Goal: Task Accomplishment & Management: Manage account settings

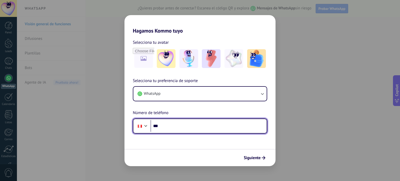
click at [173, 122] on input "***" at bounding box center [209, 126] width 116 height 12
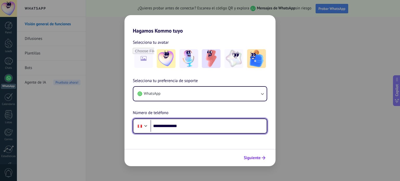
type input "**********"
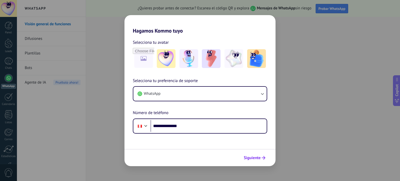
click at [258, 159] on span "Siguiente" at bounding box center [252, 158] width 17 height 4
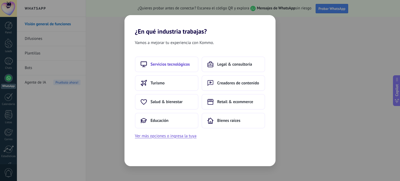
click at [176, 65] on span "Servicios tecnológicos" at bounding box center [170, 64] width 39 height 5
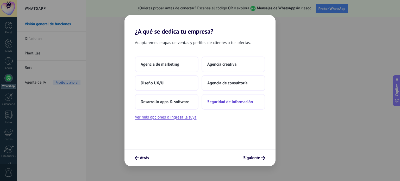
click at [245, 100] on span "Seguridad de información" at bounding box center [230, 101] width 46 height 5
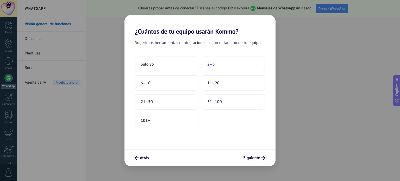
click at [219, 65] on button "2–5" at bounding box center [234, 65] width 64 height 16
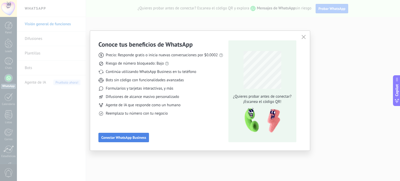
click at [114, 139] on span "Conectar WhatsApp Business" at bounding box center [123, 138] width 45 height 4
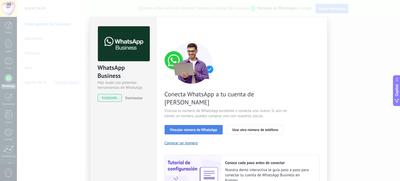
scroll to position [26, 0]
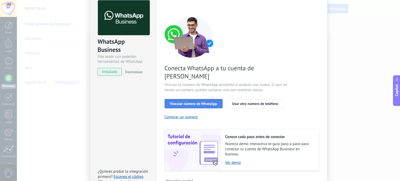
click at [200, 102] on span "Vincular número de WhatsApp" at bounding box center [193, 104] width 47 height 4
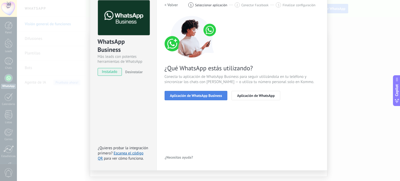
click at [189, 92] on button "Aplicación de WhatsApp Business" at bounding box center [196, 95] width 63 height 9
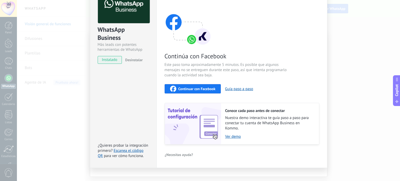
scroll to position [44, 0]
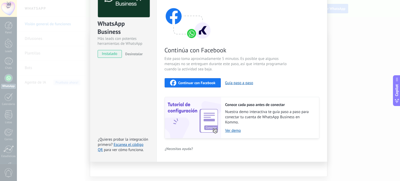
click at [194, 84] on span "Continuar con Facebook" at bounding box center [196, 83] width 37 height 4
click at [204, 78] on button "Continuar con Facebook" at bounding box center [193, 82] width 57 height 9
click at [210, 84] on span "Continuar con Facebook" at bounding box center [196, 83] width 37 height 4
click at [208, 84] on span "Continuar con Facebook" at bounding box center [196, 83] width 37 height 4
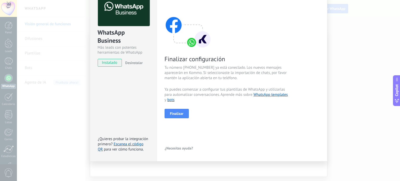
scroll to position [35, 0]
click at [178, 113] on span "Finalizar" at bounding box center [177, 114] width 14 height 4
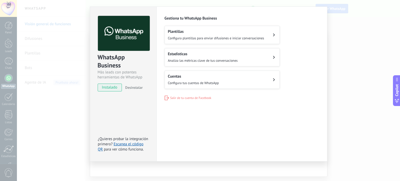
scroll to position [10, 0]
click at [187, 97] on span "Salir de tu cuenta de Facebook" at bounding box center [190, 98] width 41 height 4
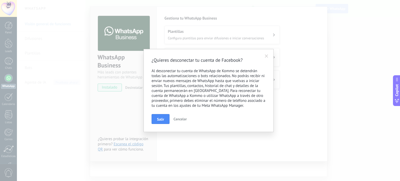
click at [183, 121] on span "Cancelar" at bounding box center [179, 119] width 13 height 5
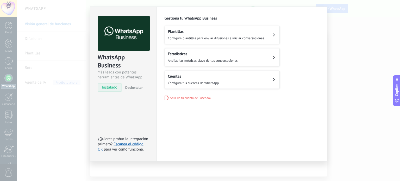
click at [53, 49] on div "WhatsApp Business Más leads con potentes herramientas de WhatsApp instalado Des…" at bounding box center [208, 90] width 383 height 181
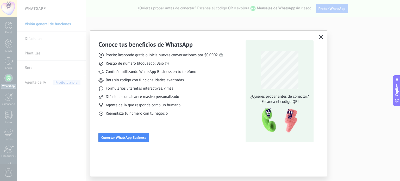
scroll to position [0, 0]
click at [319, 38] on icon "button" at bounding box center [321, 37] width 4 height 4
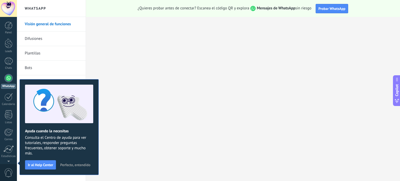
click at [77, 165] on span "Perfecto, entendido" at bounding box center [75, 165] width 30 height 4
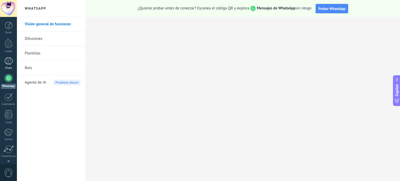
click at [11, 65] on div at bounding box center [8, 61] width 8 height 8
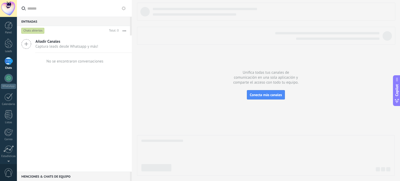
click at [33, 30] on div "Chats abiertos" at bounding box center [32, 31] width 23 height 6
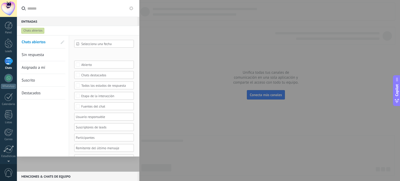
click at [167, 14] on div at bounding box center [200, 90] width 400 height 181
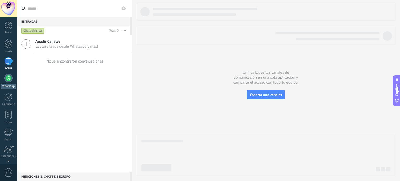
click at [6, 79] on div at bounding box center [8, 78] width 8 height 8
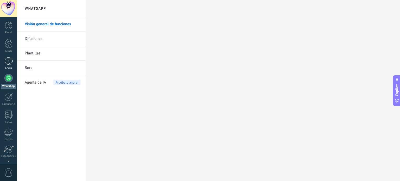
click at [7, 67] on div "Chats" at bounding box center [8, 67] width 15 height 3
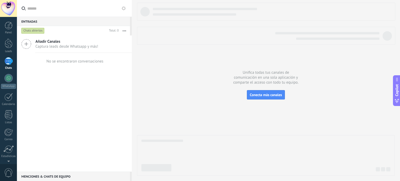
click at [71, 8] on input "text" at bounding box center [77, 8] width 100 height 17
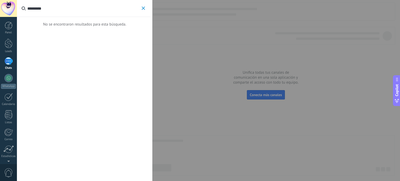
type input "*********"
click at [47, 14] on input "*********" at bounding box center [83, 8] width 113 height 17
click at [144, 9] on icon "button" at bounding box center [143, 8] width 3 height 3
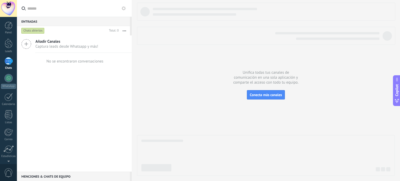
click at [51, 43] on span "Añadir Canales" at bounding box center [66, 41] width 63 height 5
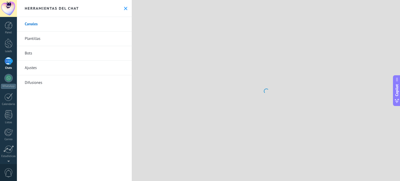
click at [23, 41] on link "Plantillas" at bounding box center [74, 39] width 115 height 15
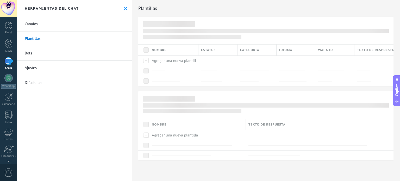
click at [39, 24] on link "Canales" at bounding box center [74, 24] width 115 height 15
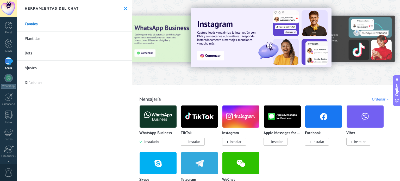
click at [46, 38] on link "Plantillas" at bounding box center [74, 39] width 115 height 15
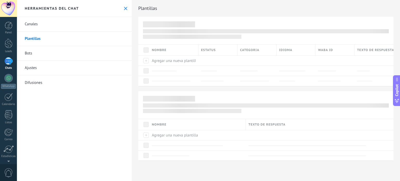
click at [46, 25] on link "Canales" at bounding box center [74, 24] width 115 height 15
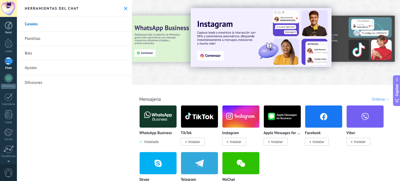
click at [12, 29] on link "Panel" at bounding box center [8, 28] width 17 height 13
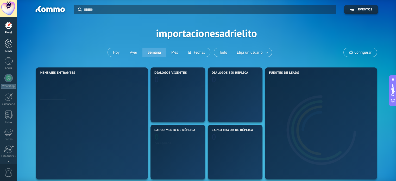
click at [6, 45] on div at bounding box center [9, 44] width 8 height 10
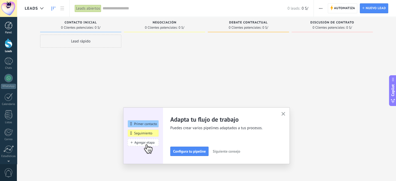
click at [12, 26] on div at bounding box center [9, 26] width 8 height 8
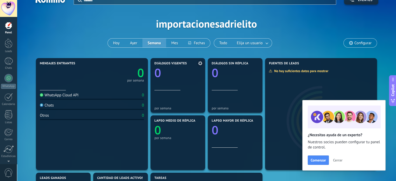
scroll to position [26, 0]
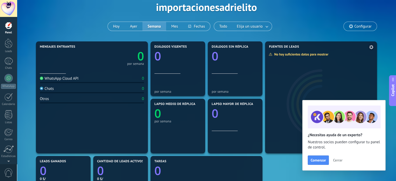
drag, startPoint x: 342, startPoint y: 160, endPoint x: 335, endPoint y: 146, distance: 15.0
click at [342, 159] on span "Cerrar" at bounding box center [337, 160] width 9 height 4
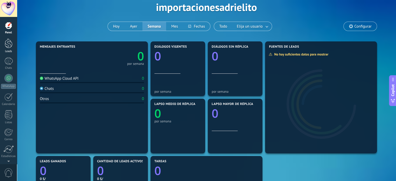
click at [10, 42] on div at bounding box center [9, 44] width 8 height 10
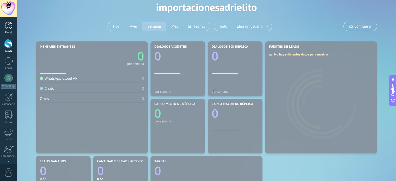
click at [12, 31] on div "Panel" at bounding box center [8, 32] width 15 height 3
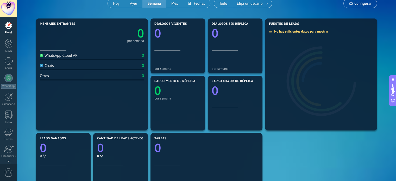
scroll to position [52, 0]
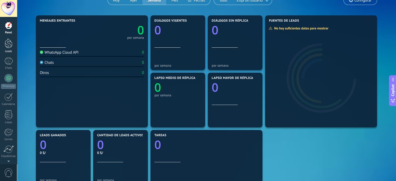
click at [14, 41] on link "Leads" at bounding box center [8, 46] width 17 height 15
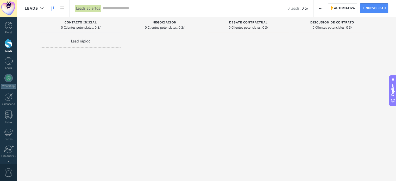
click at [96, 40] on div "Lead rápido" at bounding box center [80, 41] width 81 height 13
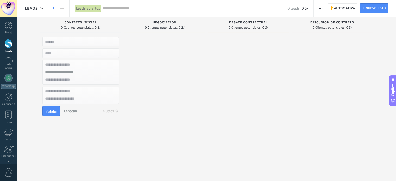
click at [129, 62] on div at bounding box center [164, 91] width 81 height 113
click at [77, 110] on button "Cancelar" at bounding box center [70, 111] width 17 height 8
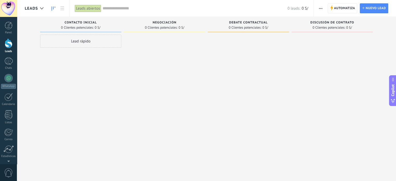
click at [83, 43] on div "Lead rápido" at bounding box center [80, 41] width 81 height 13
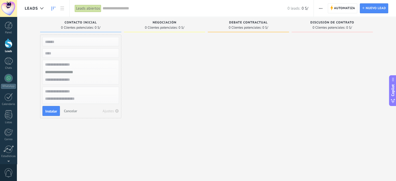
click at [69, 40] on input "text" at bounding box center [80, 41] width 76 height 7
type input "******"
click at [72, 70] on input "text" at bounding box center [80, 73] width 76 height 8
type input "*"
paste input "**********"
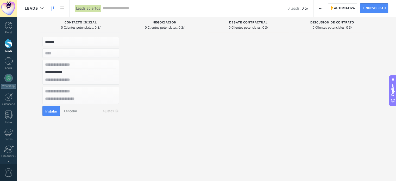
type input "**********"
click at [41, 109] on div "**********" at bounding box center [80, 77] width 81 height 84
click at [48, 110] on span "Instalar" at bounding box center [51, 111] width 12 height 4
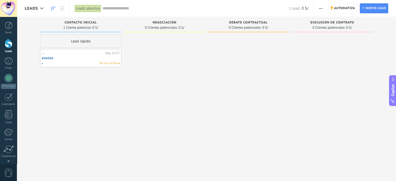
click at [79, 60] on div "... Hoy 23:17 aaaaaa No hay tareas" at bounding box center [81, 58] width 78 height 15
click at [54, 59] on link "aaaaaa" at bounding box center [81, 58] width 78 height 4
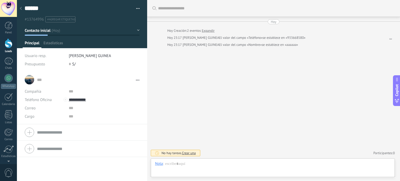
scroll to position [8, 0]
click at [237, 178] on div at bounding box center [273, 178] width 244 height 5
click at [238, 166] on div at bounding box center [273, 169] width 236 height 16
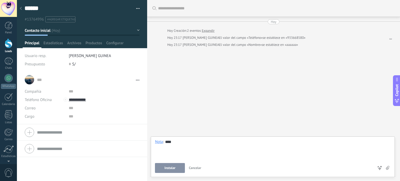
click at [167, 166] on span "Instalar" at bounding box center [170, 168] width 11 height 4
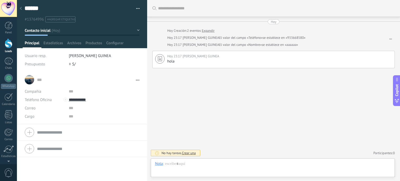
click at [224, 85] on div "Buscar Carga más Hoy Hoy Creación: 2 eventos Expandir Hoy 23:17 KATHERINE ROCIO…" at bounding box center [273, 90] width 253 height 181
click at [63, 100] on div "Teléfono Oficina Ofic. directo Celular Fax Casa Otro Teléfono Oficina" at bounding box center [45, 100] width 40 height 8
click at [66, 100] on div at bounding box center [66, 100] width 4 height 4
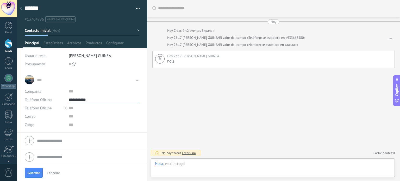
click at [98, 103] on input "**********" at bounding box center [104, 100] width 71 height 8
click at [97, 99] on input "**********" at bounding box center [104, 100] width 71 height 8
click at [91, 117] on div "Valkat store (Valkat store)" at bounding box center [97, 117] width 56 height 9
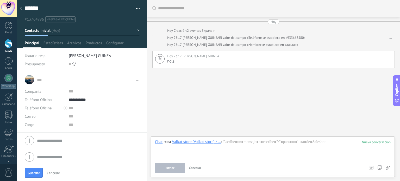
click at [89, 100] on input "**********" at bounding box center [104, 100] width 71 height 8
type input "**********"
click at [266, 135] on div "Buscar Carga más Hoy Hoy Creación: 2 eventos Expandir Hoy 23:17 KATHERINE ROCIO…" at bounding box center [273, 90] width 253 height 181
click at [257, 144] on div at bounding box center [273, 149] width 236 height 20
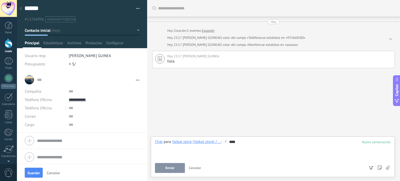
click at [179, 167] on button "Enviar" at bounding box center [170, 168] width 30 height 10
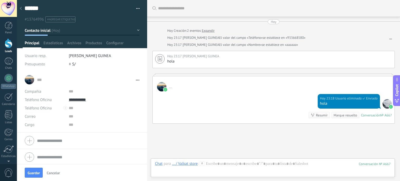
scroll to position [33, 0]
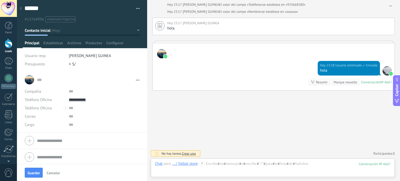
click at [225, 120] on div "Buscar Carga más Hoy Hoy Creación: 2 eventos Expandir Hoy 23:17 KATHERINE ROCIO…" at bounding box center [273, 74] width 253 height 215
click at [10, 61] on div at bounding box center [8, 61] width 8 height 8
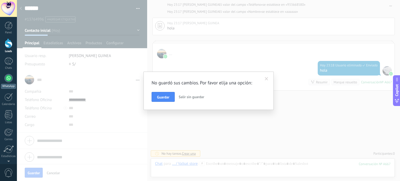
click at [6, 83] on link "WhatsApp" at bounding box center [8, 81] width 17 height 15
click at [164, 96] on span "Guardar" at bounding box center [163, 97] width 12 height 4
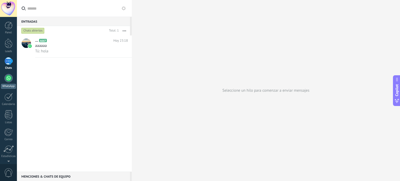
click at [9, 77] on div at bounding box center [8, 78] width 8 height 8
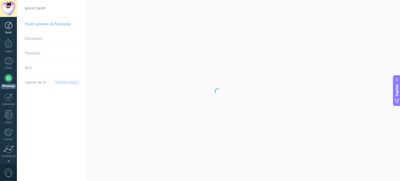
click at [13, 30] on link "Panel" at bounding box center [8, 28] width 17 height 13
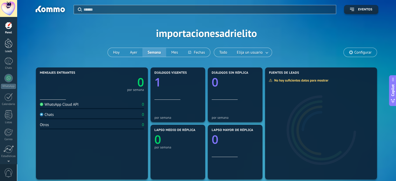
click at [5, 50] on div "Leads" at bounding box center [8, 51] width 15 height 3
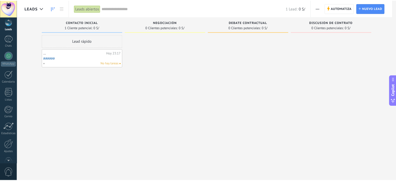
scroll to position [35, 0]
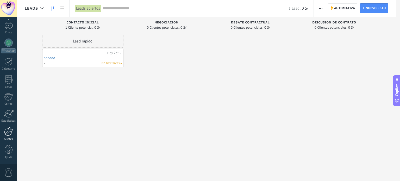
click at [11, 130] on div at bounding box center [8, 131] width 9 height 9
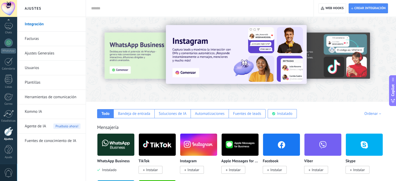
click at [42, 52] on link "Ajustes Generales" at bounding box center [53, 53] width 56 height 15
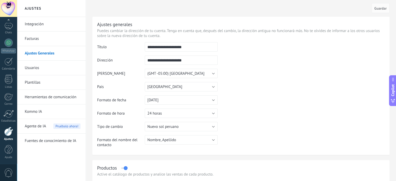
click at [52, 68] on link "Usuarios" at bounding box center [53, 68] width 56 height 15
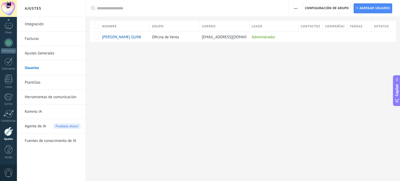
click at [54, 88] on link "Plantillas" at bounding box center [53, 82] width 56 height 15
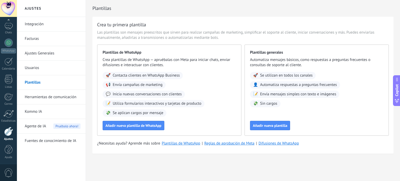
click at [48, 96] on link "Herramientas de comunicación" at bounding box center [53, 97] width 56 height 15
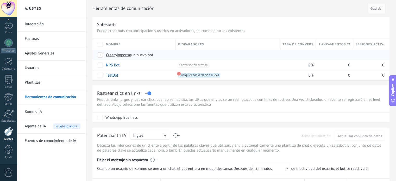
click at [101, 55] on div at bounding box center [101, 55] width 6 height 5
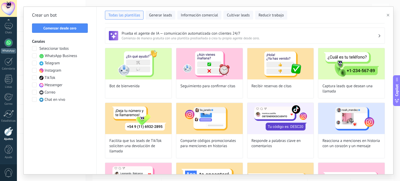
click at [9, 41] on div at bounding box center [8, 43] width 8 height 8
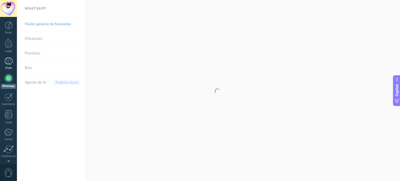
click at [10, 60] on div at bounding box center [8, 61] width 8 height 8
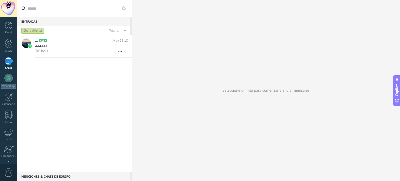
click at [57, 44] on div "aaaaaa" at bounding box center [81, 45] width 93 height 5
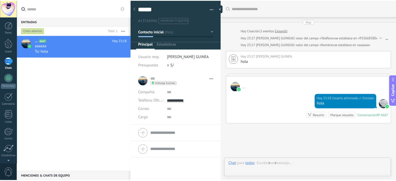
scroll to position [33, 0]
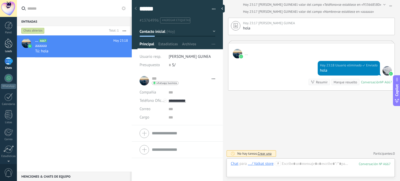
click at [8, 42] on div at bounding box center [9, 44] width 8 height 10
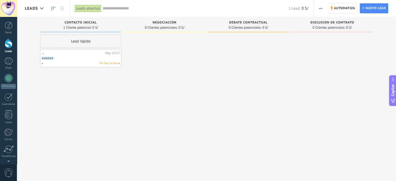
click at [69, 86] on div "Lead rápido ... Hoy 23:17 aaaaaa No hay tareas" at bounding box center [80, 91] width 81 height 113
click at [71, 55] on div "... Hoy 23:17 aaaaaa No hay tareas" at bounding box center [81, 58] width 78 height 15
click at [36, 8] on span "Leads" at bounding box center [31, 8] width 13 height 5
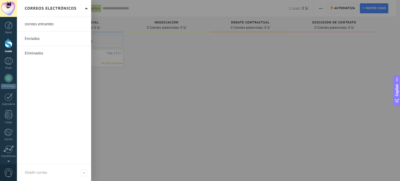
click at [39, 22] on link at bounding box center [54, 24] width 74 height 14
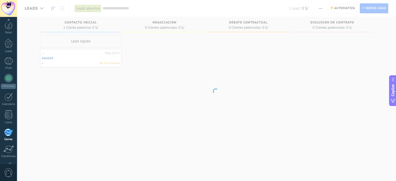
scroll to position [35, 0]
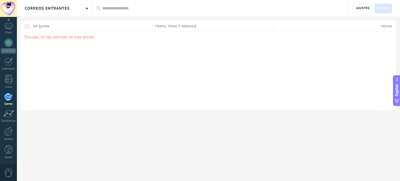
click at [60, 36] on p "Disculpa, no hay mensajes en esta sección.." at bounding box center [208, 37] width 368 height 5
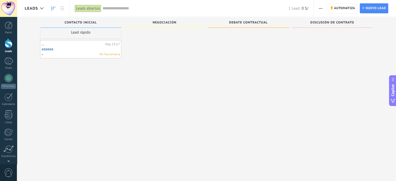
click at [88, 46] on div "..." at bounding box center [73, 44] width 62 height 4
click at [77, 51] on link "aaaaaa" at bounding box center [81, 53] width 78 height 4
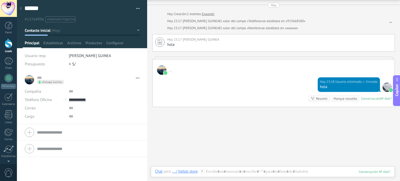
scroll to position [33, 0]
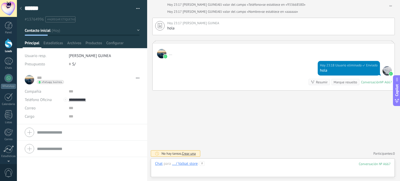
click at [249, 167] on div at bounding box center [273, 169] width 236 height 16
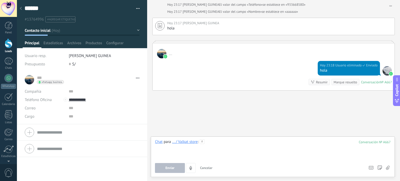
click at [249, 154] on div at bounding box center [273, 149] width 236 height 20
click at [272, 146] on div at bounding box center [273, 149] width 236 height 20
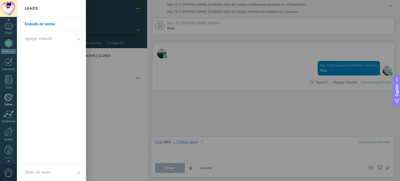
scroll to position [35, 0]
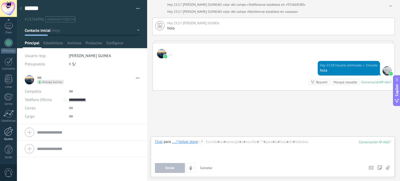
click at [10, 130] on div at bounding box center [8, 131] width 9 height 9
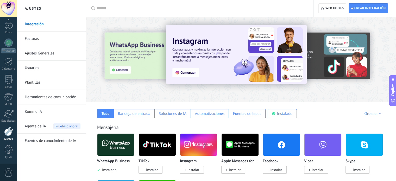
click at [50, 54] on link "Ajustes Generales" at bounding box center [53, 53] width 56 height 15
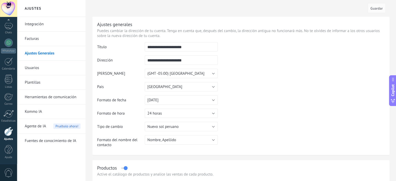
click at [41, 83] on link "Plantillas" at bounding box center [53, 82] width 56 height 15
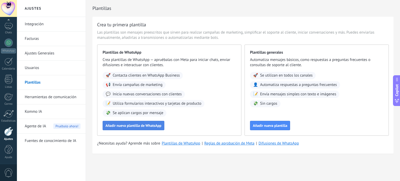
click at [151, 129] on button "Añadir nueva plantilla de WhatsApp" at bounding box center [134, 125] width 62 height 9
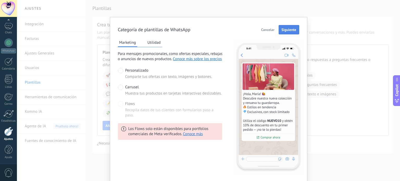
click at [282, 29] on span "Siguiente" at bounding box center [289, 30] width 15 height 4
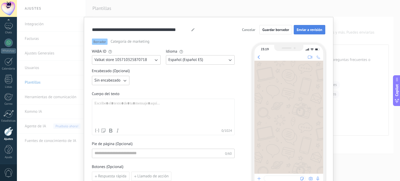
click at [318, 29] on span "Enviar a revisión" at bounding box center [310, 30] width 26 height 4
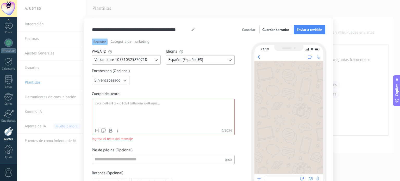
click at [148, 107] on div at bounding box center [164, 113] width 138 height 25
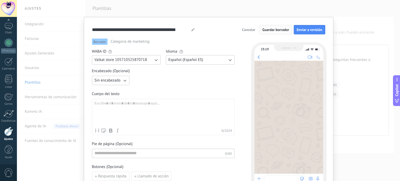
click at [278, 27] on button "Guardar borrador" at bounding box center [275, 29] width 33 height 9
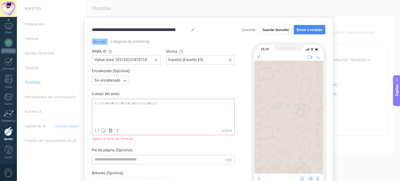
click at [252, 31] on span "Cancelar" at bounding box center [248, 30] width 13 height 4
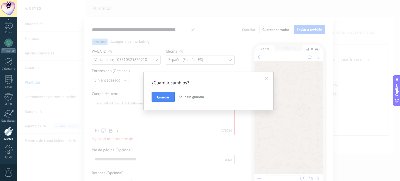
drag, startPoint x: 166, startPoint y: 96, endPoint x: 179, endPoint y: 96, distance: 12.8
click at [166, 96] on span "Guardar" at bounding box center [163, 97] width 12 height 4
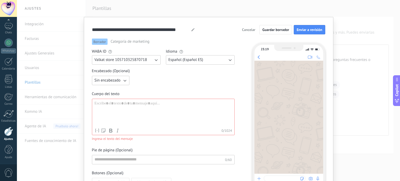
click at [254, 28] on span "Cancelar" at bounding box center [248, 30] width 13 height 4
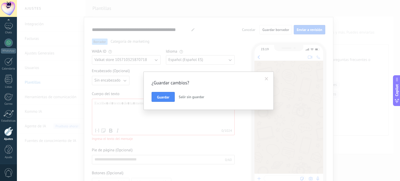
click at [185, 94] on button "Salir sin guardar" at bounding box center [192, 97] width 30 height 10
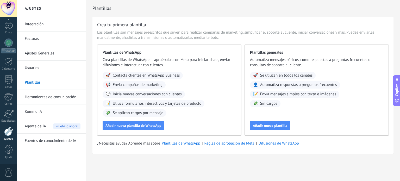
click at [63, 99] on link "Herramientas de comunicación" at bounding box center [53, 97] width 56 height 15
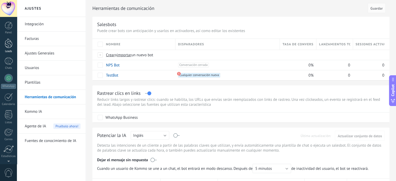
click at [9, 47] on div at bounding box center [9, 44] width 8 height 10
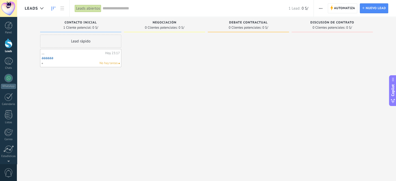
click at [19, 49] on div "Leads Entrantes Solicitudes: 0 0 0 0 0 0 0 0 0 Contacto inicial 1 Cliente poten…" at bounding box center [206, 103] width 379 height 173
click at [8, 67] on div "Chats" at bounding box center [8, 67] width 15 height 3
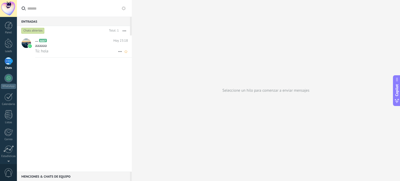
drag, startPoint x: 91, startPoint y: 66, endPoint x: 88, endPoint y: 49, distance: 17.4
click at [91, 66] on div "... A667 Hoy 23:18 aaaaaa Tú: hola" at bounding box center [74, 103] width 115 height 136
click at [88, 49] on div "Tú: hola" at bounding box center [81, 50] width 93 height 5
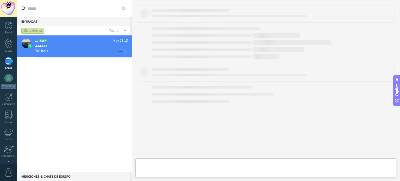
type textarea "******"
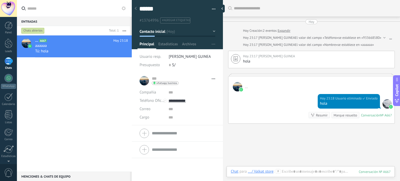
click at [95, 79] on div "... A667 Hoy 23:18 aaaaaa Tú: hola" at bounding box center [74, 103] width 115 height 136
click at [256, 149] on div "Buscar Carga más Hoy Hoy Creación: 2 eventos Expandir Hoy 23:17 KATHERINE ROCIO…" at bounding box center [311, 107] width 177 height 215
click at [263, 174] on div "Chat para ... / Valkat store :" at bounding box center [255, 171] width 49 height 5
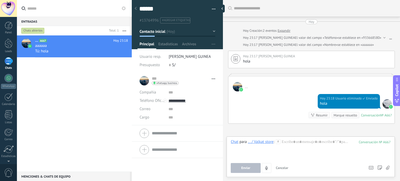
click at [270, 144] on div "... / Valkat store" at bounding box center [261, 141] width 26 height 5
drag, startPoint x: 293, startPoint y: 144, endPoint x: 294, endPoint y: 137, distance: 6.6
click at [294, 143] on div at bounding box center [311, 149] width 160 height 20
click at [12, 132] on div at bounding box center [8, 131] width 9 height 9
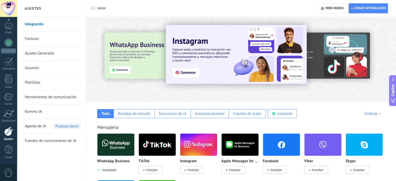
click at [46, 82] on link "Plantillas" at bounding box center [53, 82] width 56 height 15
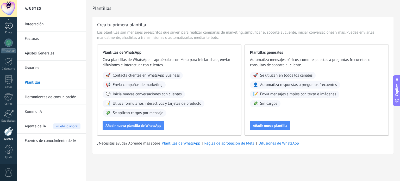
click at [11, 30] on link "Chats" at bounding box center [8, 28] width 17 height 13
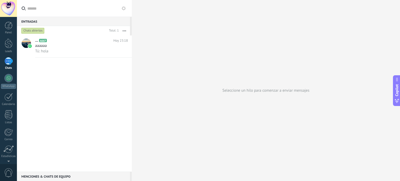
drag, startPoint x: 0, startPoint y: 1, endPoint x: 128, endPoint y: 70, distance: 145.4
click at [128, 70] on div "... A667 Hoy 23:18 aaaaaa Tú: hola" at bounding box center [74, 103] width 115 height 136
click at [13, 26] on link "Panel" at bounding box center [8, 28] width 17 height 13
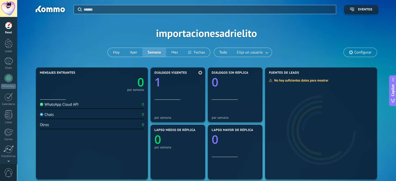
scroll to position [26, 0]
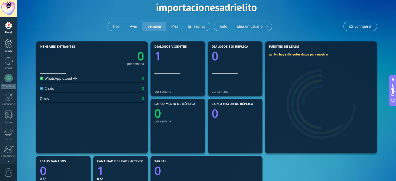
click at [10, 45] on div at bounding box center [9, 44] width 8 height 10
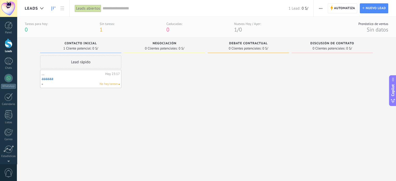
click at [37, 22] on div "Tareas para hoy:" at bounding box center [36, 24] width 23 height 4
click at [15, 65] on link "Chats" at bounding box center [8, 63] width 17 height 13
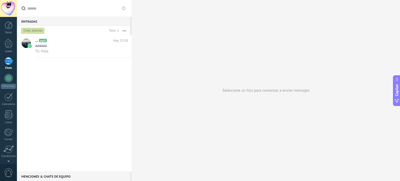
click at [14, 74] on div "Panel Leads Chats WhatsApp Clientes" at bounding box center [8, 111] width 17 height 178
click at [9, 80] on div at bounding box center [8, 78] width 8 height 8
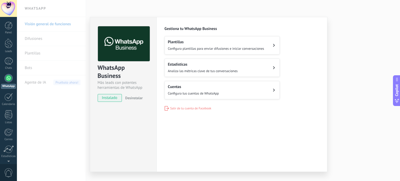
click at [272, 42] on button "Plantillas Configura plantillas para enviar difusiones e iniciar conversaciones" at bounding box center [222, 45] width 115 height 18
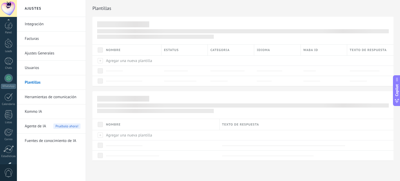
scroll to position [35, 0]
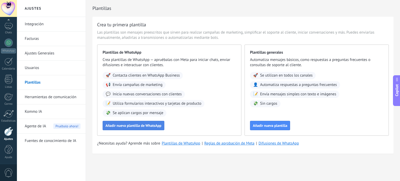
click at [143, 126] on span "Añadir nueva plantilla de WhatsApp" at bounding box center [133, 126] width 56 height 4
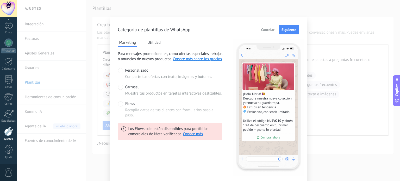
scroll to position [20, 0]
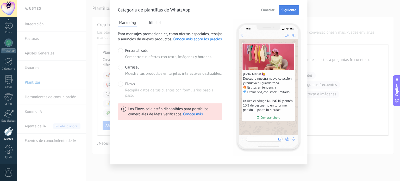
drag, startPoint x: 277, startPoint y: 7, endPoint x: 281, endPoint y: 8, distance: 4.0
click at [277, 7] on div "Cancelar Siguiente" at bounding box center [279, 9] width 40 height 9
click at [282, 8] on span "Siguiente" at bounding box center [289, 10] width 15 height 4
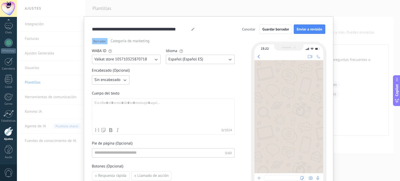
scroll to position [0, 0]
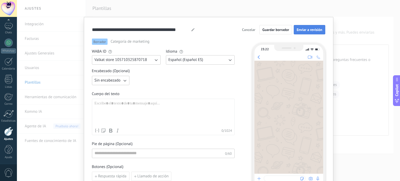
click at [307, 30] on span "Enviar a revisión" at bounding box center [310, 30] width 26 height 4
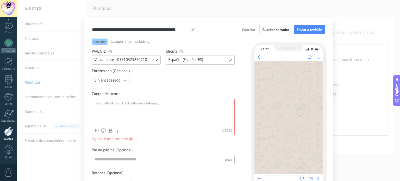
click at [194, 107] on div at bounding box center [164, 113] width 138 height 25
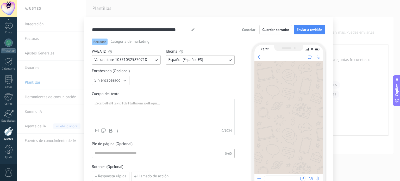
paste div
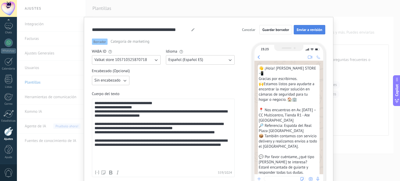
click at [313, 32] on span "Enviar a revisión" at bounding box center [310, 30] width 26 height 4
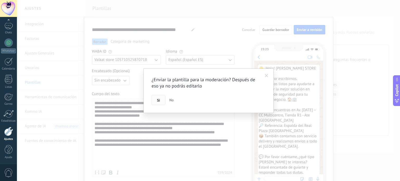
click at [160, 97] on button "Si" at bounding box center [159, 100] width 14 height 10
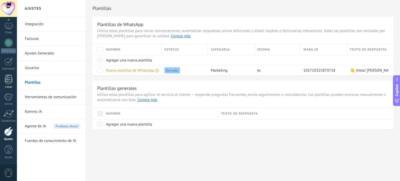
click at [10, 75] on div at bounding box center [9, 79] width 8 height 9
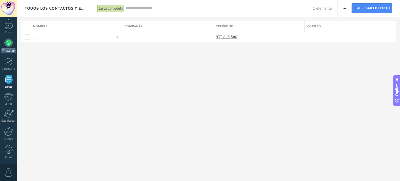
click at [9, 50] on div "WhatsApp" at bounding box center [8, 50] width 15 height 5
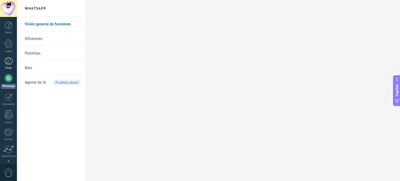
click at [6, 60] on div at bounding box center [8, 61] width 8 height 8
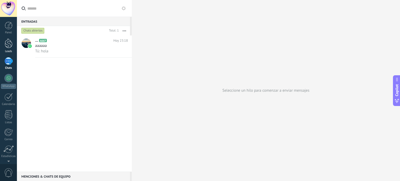
click at [11, 49] on link "Leads" at bounding box center [8, 46] width 17 height 15
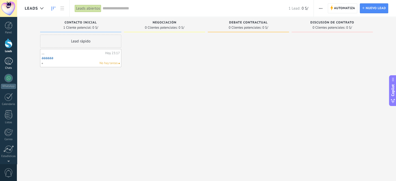
click at [8, 62] on div at bounding box center [8, 61] width 8 height 8
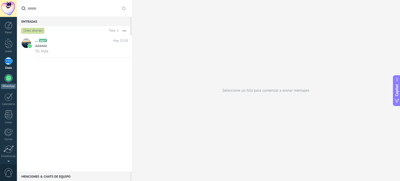
click at [8, 78] on div at bounding box center [8, 78] width 8 height 8
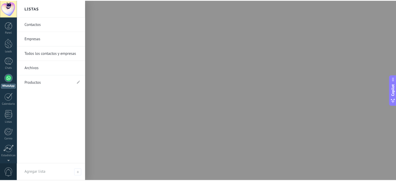
scroll to position [35, 0]
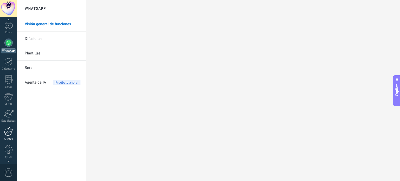
click at [10, 135] on div at bounding box center [8, 131] width 9 height 9
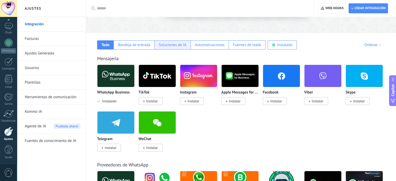
scroll to position [78, 0]
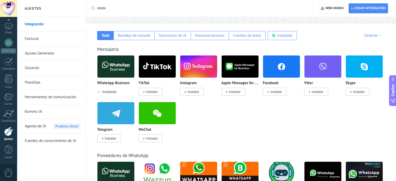
click at [126, 71] on img at bounding box center [115, 66] width 37 height 25
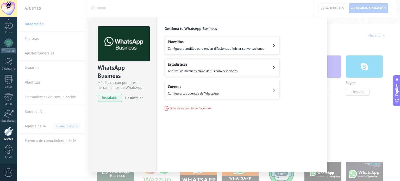
click at [333, 79] on div "WhatsApp Business Más leads con potentes herramientas de WhatsApp instalado Des…" at bounding box center [208, 90] width 383 height 181
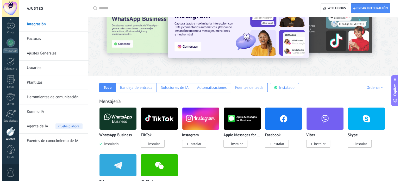
scroll to position [0, 0]
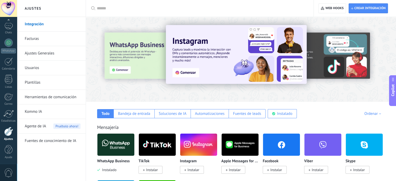
click at [46, 65] on link "Usuarios" at bounding box center [53, 68] width 56 height 15
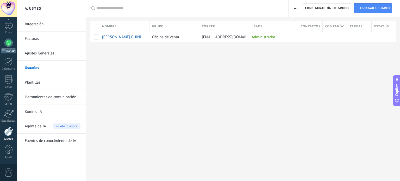
click at [10, 49] on div "WhatsApp" at bounding box center [8, 50] width 15 height 5
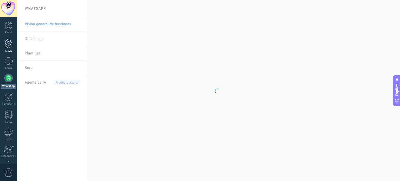
click at [9, 47] on div at bounding box center [9, 44] width 8 height 10
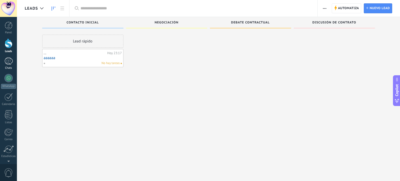
click at [10, 58] on div at bounding box center [8, 61] width 8 height 8
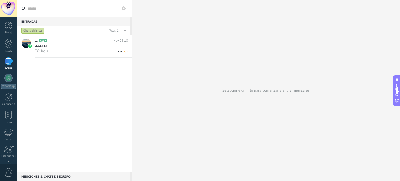
click at [84, 45] on div "aaaaaa" at bounding box center [81, 45] width 93 height 5
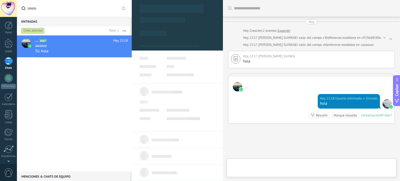
type textarea "******"
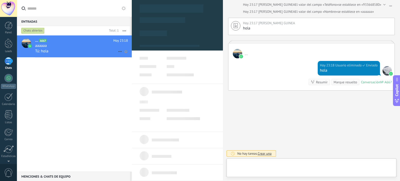
scroll to position [8, 0]
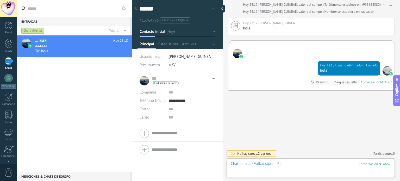
drag, startPoint x: 321, startPoint y: 169, endPoint x: 316, endPoint y: 168, distance: 5.2
click at [321, 169] on div at bounding box center [311, 169] width 160 height 16
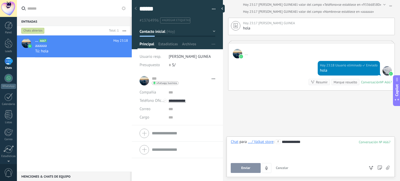
click at [249, 164] on button "Enviar" at bounding box center [246, 168] width 30 height 10
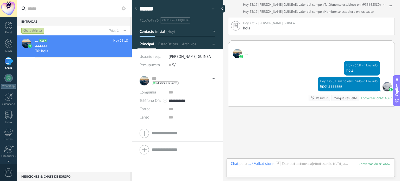
scroll to position [49, 0]
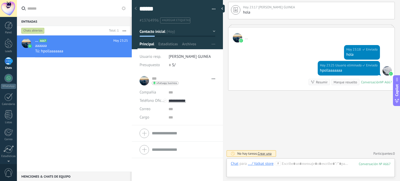
click at [145, 80] on div "... ... Abrir detalle Copie el nombre Desatar Contacto principal" at bounding box center [178, 80] width 76 height 13
click at [169, 83] on span "whatsapp business" at bounding box center [166, 83] width 21 height 3
click at [169, 90] on div "Enviar mensaje" at bounding box center [171, 90] width 39 height 9
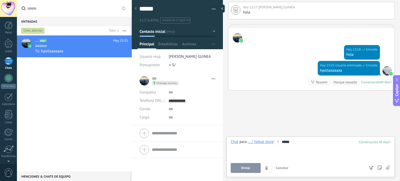
click at [248, 168] on span "Enviar" at bounding box center [245, 168] width 9 height 4
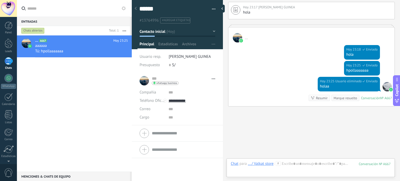
scroll to position [65, 0]
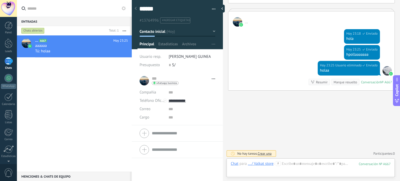
click at [257, 130] on div "Buscar Carga más Hoy Hoy Creación: 2 eventos Expandir Hoy 23:17 KATHERINE ROCIO…" at bounding box center [311, 58] width 177 height 246
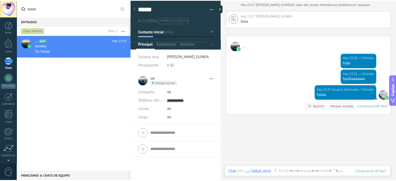
scroll to position [13, 0]
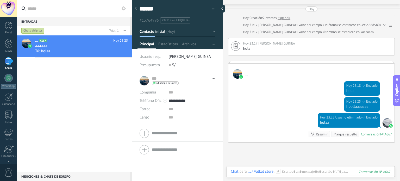
click at [166, 100] on div at bounding box center [165, 101] width 4 height 4
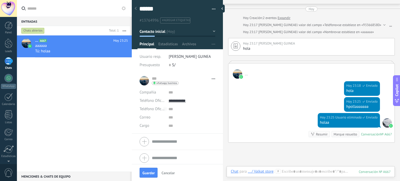
click at [167, 99] on div "Teléfono Oficina Ofic. directo Celular Fax Casa Otro Teléfono Oficina" at bounding box center [178, 101] width 76 height 8
click at [166, 99] on div "Teléfono Oficina Ofic. directo Celular Fax Casa Otro Teléfono Oficina" at bounding box center [178, 101] width 76 height 8
click at [165, 99] on div "Teléfono Oficina Ofic. directo Celular Fax Casa Otro Teléfono Oficina" at bounding box center [178, 101] width 76 height 8
click at [198, 85] on div "whatsapp business Enviar mensaje Separar el chat" at bounding box center [183, 83] width 63 height 4
click at [212, 78] on icon at bounding box center [213, 78] width 3 height 1
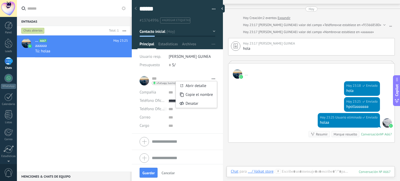
click at [109, 95] on div "... A667 Hoy 23:25 aaaaaa Tú: holaa" at bounding box center [74, 103] width 115 height 136
click at [7, 11] on div at bounding box center [8, 8] width 17 height 17
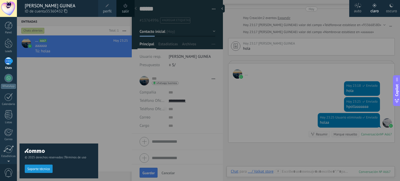
click at [61, 56] on div "© 2025 derechos reservados | Términos de uso Soporte técnico" at bounding box center [59, 99] width 79 height 164
click at [89, 78] on div "© 2025 derechos reservados | Términos de uso Soporte técnico" at bounding box center [59, 99] width 79 height 164
click at [15, 31] on div "Panel" at bounding box center [8, 32] width 15 height 3
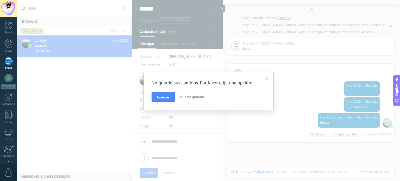
click at [269, 78] on span at bounding box center [266, 78] width 9 height 9
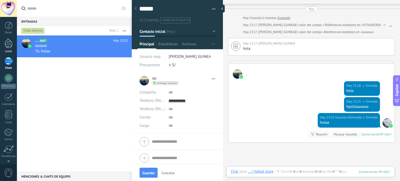
click at [10, 47] on div at bounding box center [9, 44] width 8 height 10
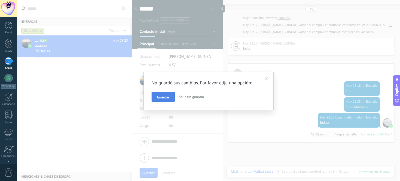
click at [170, 97] on button "Guardar" at bounding box center [163, 97] width 23 height 10
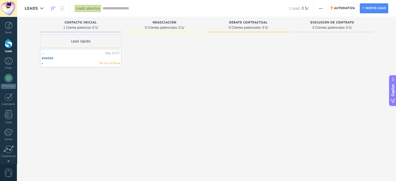
click at [81, 74] on div "Lead rápido ... Hoy 23:17 aaaaaa No hay tareas" at bounding box center [80, 91] width 81 height 113
click at [9, 135] on div at bounding box center [8, 131] width 9 height 9
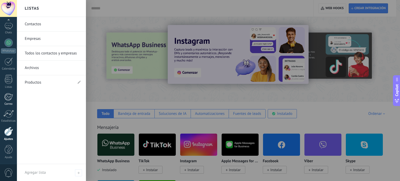
click at [4, 96] on link "Correo" at bounding box center [8, 99] width 17 height 13
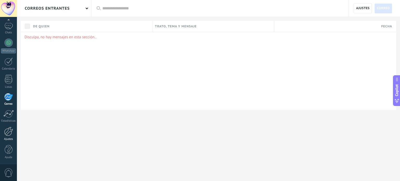
click at [10, 133] on div at bounding box center [8, 131] width 9 height 9
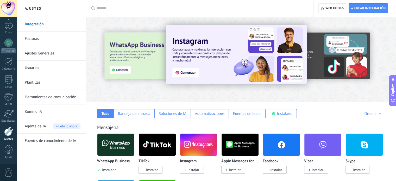
click at [47, 95] on link "Herramientas de comunicación" at bounding box center [53, 97] width 56 height 15
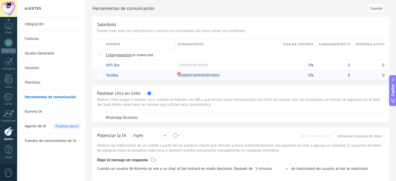
click at [199, 75] on span "Cualquier conversación nueva +0" at bounding box center [199, 75] width 42 height 5
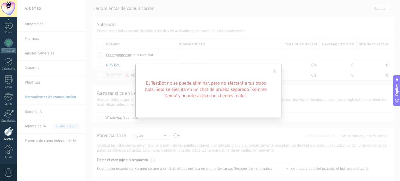
click at [124, 71] on div "El TestBot no se puede eliminar, pero no afectará a tus otros bots. Solo se eje…" at bounding box center [208, 90] width 383 height 181
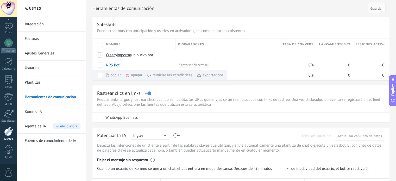
click at [268, 89] on div "Rastrear clics en links Reducir links largos y rastrear clics: cuando se habili…" at bounding box center [240, 103] width 297 height 37
click at [115, 76] on link "TestBot" at bounding box center [112, 75] width 12 height 5
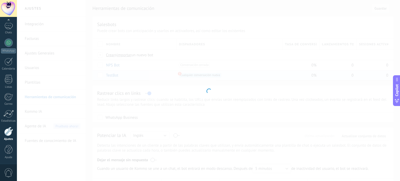
type input "*******"
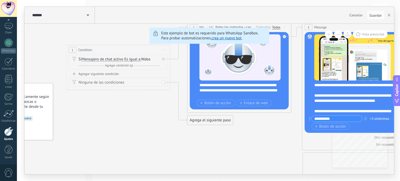
drag, startPoint x: 181, startPoint y: 124, endPoint x: 341, endPoint y: 120, distance: 160.7
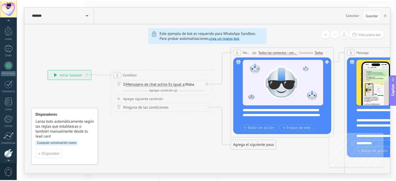
scroll to position [35, 0]
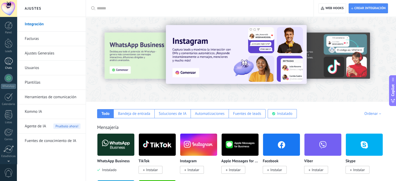
click at [8, 58] on div at bounding box center [8, 61] width 8 height 8
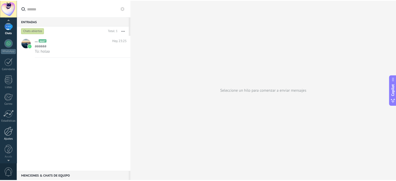
scroll to position [35, 0]
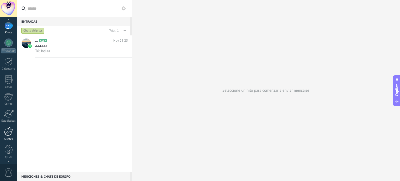
click at [8, 136] on link "Ajustes" at bounding box center [8, 134] width 17 height 14
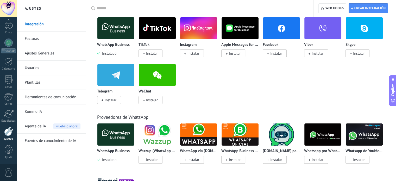
scroll to position [52, 0]
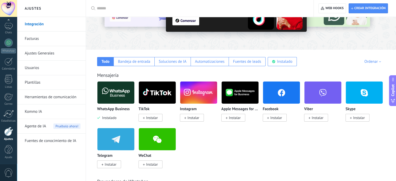
click at [10, 134] on div at bounding box center [8, 131] width 9 height 9
click at [45, 62] on link "Usuarios" at bounding box center [53, 68] width 56 height 15
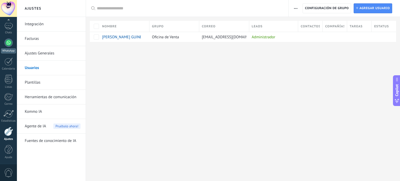
click at [12, 43] on div at bounding box center [8, 43] width 8 height 8
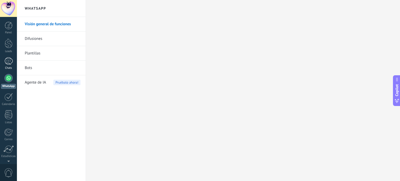
click at [8, 59] on div at bounding box center [8, 61] width 8 height 8
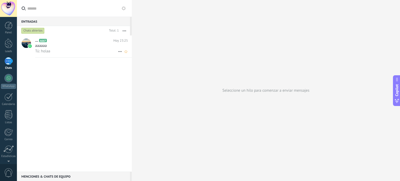
click at [69, 46] on div "aaaaaa" at bounding box center [81, 45] width 93 height 5
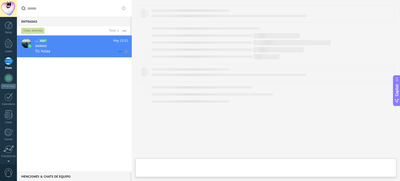
type textarea "******"
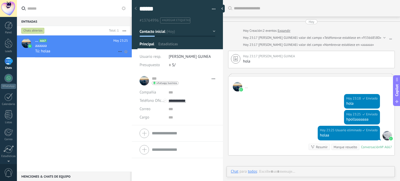
scroll to position [50, 0]
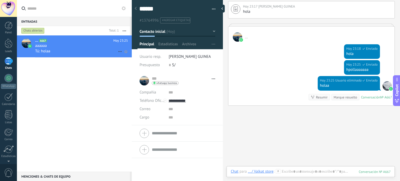
click at [92, 49] on div "Tú: holaa" at bounding box center [81, 50] width 93 height 5
click at [173, 101] on input "**********" at bounding box center [192, 101] width 47 height 8
click at [184, 110] on div "Llamar" at bounding box center [192, 109] width 46 height 9
click at [165, 101] on div at bounding box center [165, 101] width 4 height 4
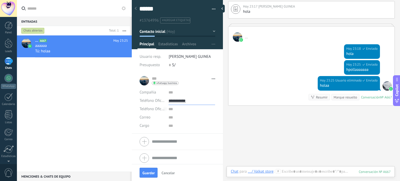
click at [176, 100] on input "**********" at bounding box center [192, 101] width 47 height 8
type input "**********"
click at [176, 117] on div "Valkat store (Valkat store)" at bounding box center [192, 118] width 46 height 9
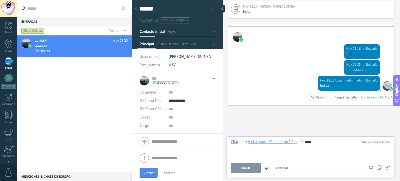
click at [256, 165] on button "Enviar" at bounding box center [246, 168] width 30 height 10
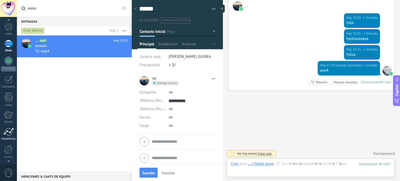
scroll to position [35, 0]
click at [8, 134] on div at bounding box center [8, 131] width 9 height 9
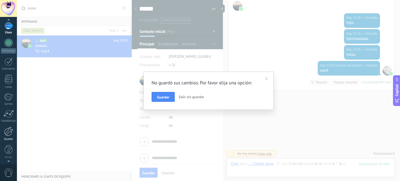
scroll to position [0, 0]
click at [168, 96] on span "Guardar" at bounding box center [163, 97] width 12 height 4
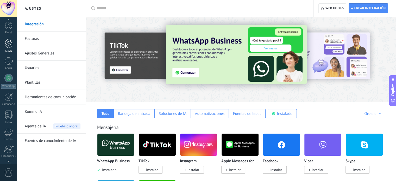
click at [7, 43] on div at bounding box center [9, 44] width 8 height 10
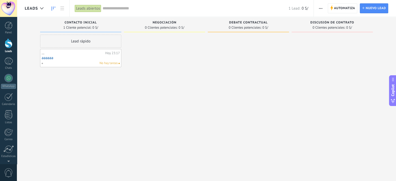
click at [73, 63] on div "No hay tareas" at bounding box center [79, 63] width 76 height 5
click at [85, 60] on link "aaaaaa" at bounding box center [81, 58] width 78 height 4
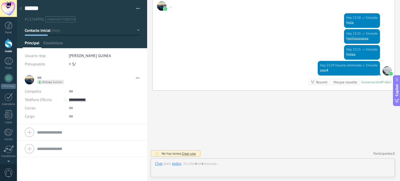
scroll to position [8, 0]
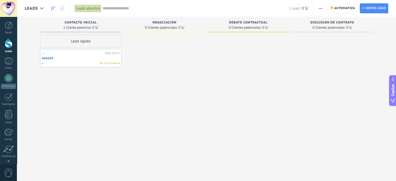
click at [61, 52] on div "..." at bounding box center [73, 53] width 62 height 4
click at [63, 54] on div "..." at bounding box center [73, 53] width 62 height 4
click at [100, 59] on link "aaaaaa" at bounding box center [81, 58] width 78 height 4
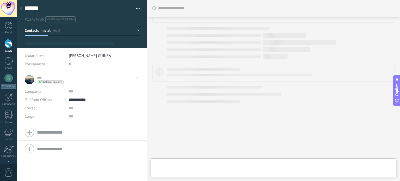
scroll to position [8, 0]
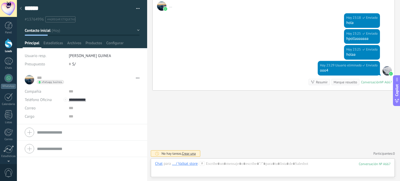
click at [57, 30] on button "Contacto inicial" at bounding box center [82, 30] width 115 height 9
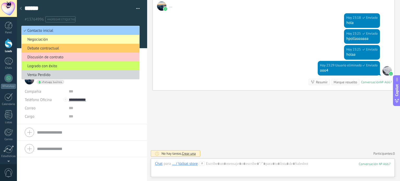
click at [45, 39] on span "Negociación" at bounding box center [80, 39] width 116 height 5
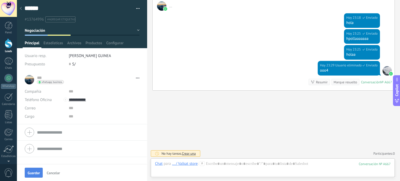
click at [29, 172] on span "Guardar" at bounding box center [34, 173] width 12 height 4
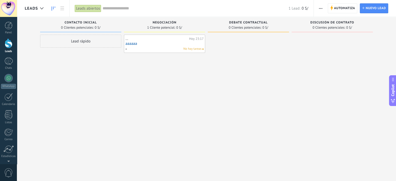
click at [180, 44] on link "aaaaaa" at bounding box center [165, 43] width 78 height 4
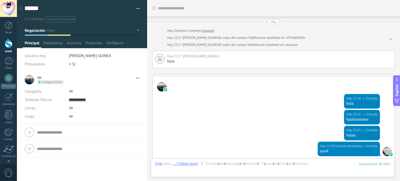
scroll to position [89, 0]
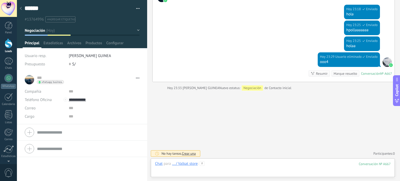
click at [319, 167] on div at bounding box center [273, 169] width 236 height 16
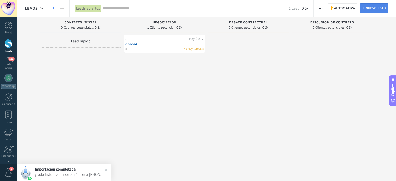
click at [376, 9] on span "Nuevo lead" at bounding box center [376, 8] width 20 height 9
click at [13, 61] on link "134 Chats" at bounding box center [8, 63] width 17 height 13
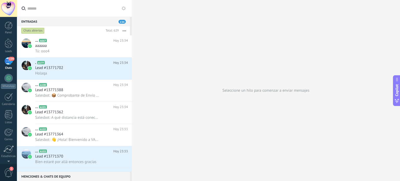
click at [37, 30] on div "Chats abiertos" at bounding box center [32, 31] width 23 height 6
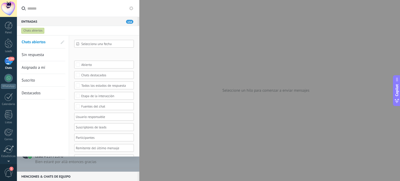
click at [35, 57] on span "Sin respuesta" at bounding box center [33, 54] width 22 height 5
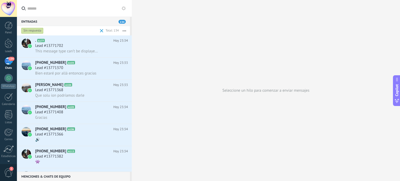
drag, startPoint x: 38, startPoint y: 29, endPoint x: 38, endPoint y: 34, distance: 5.5
click at [38, 29] on div "Sin respuesta" at bounding box center [32, 31] width 22 height 6
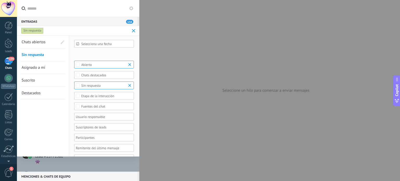
click at [45, 43] on span "Chats abiertos" at bounding box center [34, 42] width 24 height 5
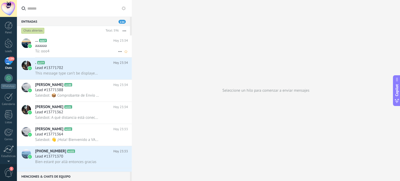
click at [62, 48] on div "aaaaaa" at bounding box center [81, 45] width 93 height 5
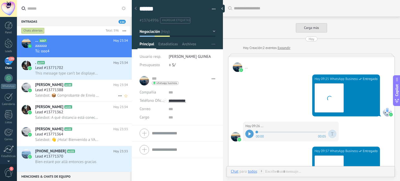
scroll to position [500, 0]
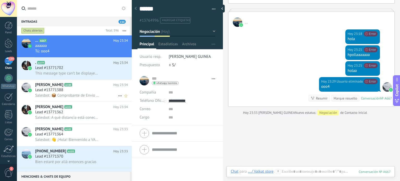
drag, startPoint x: 63, startPoint y: 98, endPoint x: 65, endPoint y: 93, distance: 4.9
click at [63, 98] on span "Salesbot: 📦 Comprobante de Envío Adjuntado Estimado(a) cliente, Le informamos q…" at bounding box center [67, 95] width 64 height 5
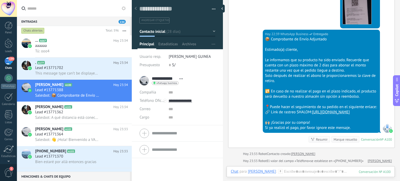
click at [38, 27] on div "Chats abiertos" at bounding box center [61, 30] width 83 height 9
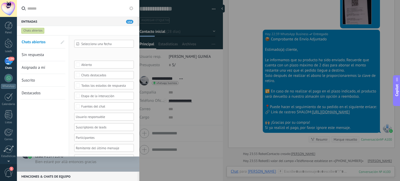
click at [38, 54] on span "Sin respuesta" at bounding box center [33, 54] width 22 height 5
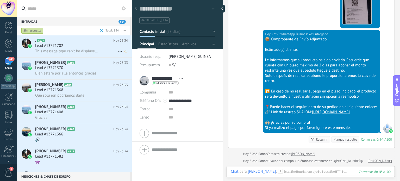
click at [65, 54] on div ". A177 Hoy 23:34 Lead #13771702 This message type can’t be displayed because it…" at bounding box center [83, 46] width 97 height 22
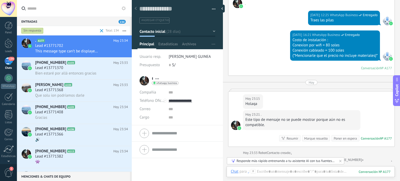
scroll to position [474, 0]
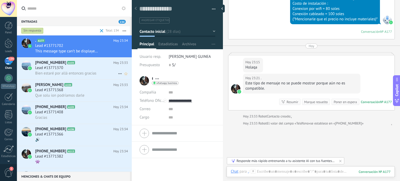
click at [70, 76] on span "Bien estaré por allá entonces gracias" at bounding box center [65, 73] width 61 height 5
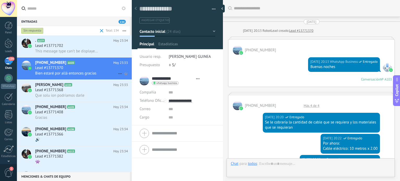
type textarea "**********"
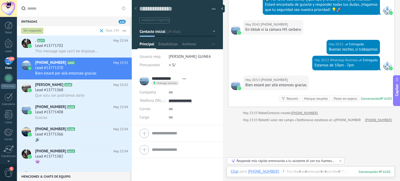
scroll to position [448, 0]
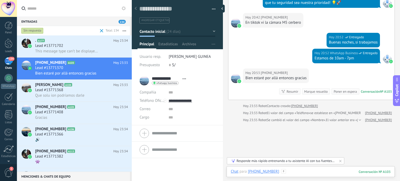
click at [305, 171] on div at bounding box center [311, 177] width 160 height 16
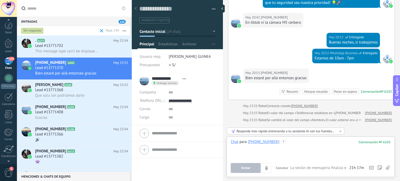
scroll to position [35, 0]
click at [11, 131] on div at bounding box center [8, 131] width 9 height 9
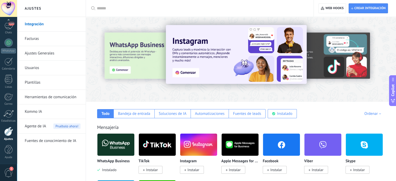
click at [40, 81] on link "Plantillas" at bounding box center [53, 82] width 56 height 15
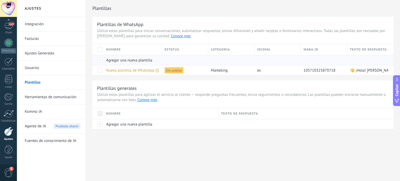
click at [115, 58] on span "Agregar una nueva plantilla" at bounding box center [129, 60] width 46 height 5
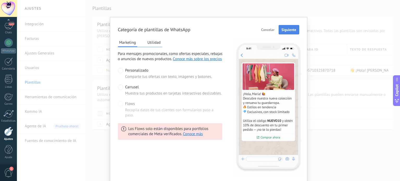
click at [284, 32] on button "Siguiente" at bounding box center [289, 29] width 21 height 9
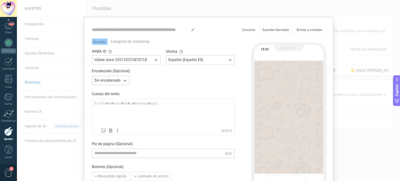
type input "**********"
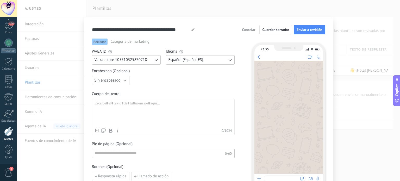
click at [129, 107] on div at bounding box center [164, 113] width 138 height 25
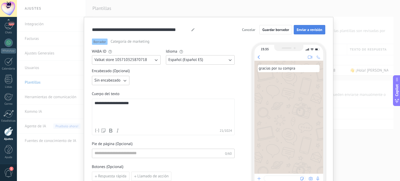
click at [302, 28] on span "Enviar a revisión" at bounding box center [310, 30] width 26 height 4
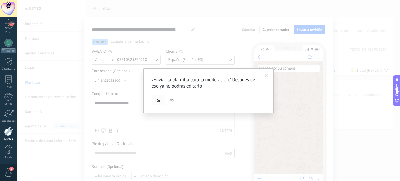
click at [155, 102] on button "Si" at bounding box center [159, 100] width 14 height 10
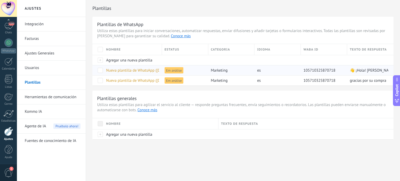
click at [99, 71] on span at bounding box center [100, 70] width 5 height 5
click at [140, 71] on span "Nueva plantilla de WhatsApp (11.10.2025 23:22)" at bounding box center [142, 70] width 73 height 5
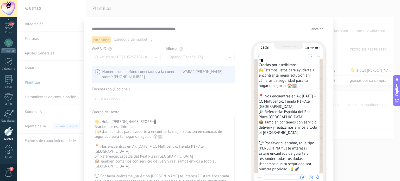
scroll to position [13, 0]
click at [312, 29] on span "Cancelar" at bounding box center [315, 29] width 13 height 4
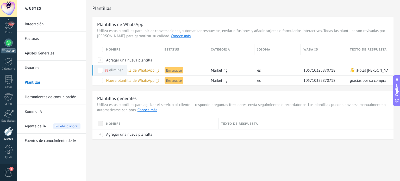
click at [10, 47] on link "WhatsApp" at bounding box center [8, 46] width 17 height 15
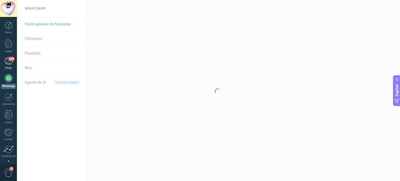
click at [8, 64] on div "134" at bounding box center [8, 61] width 8 height 8
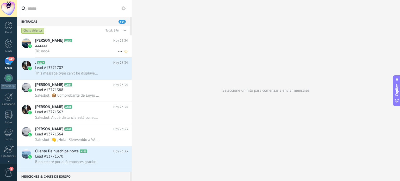
click at [53, 50] on div "Tú: ooo4" at bounding box center [81, 50] width 93 height 5
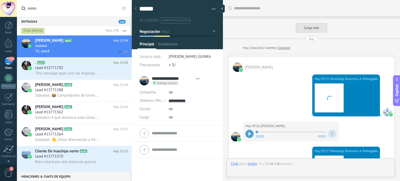
type textarea "******"
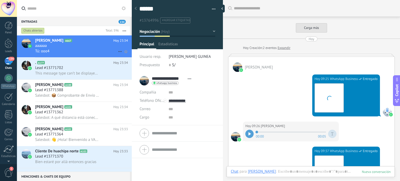
scroll to position [500, 0]
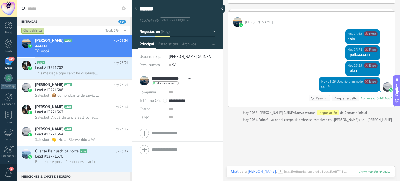
click at [35, 30] on div "Chats abiertos" at bounding box center [32, 31] width 23 height 6
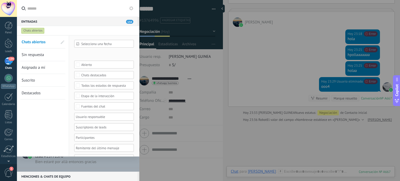
click at [41, 53] on span "Sin respuesta" at bounding box center [33, 54] width 22 height 5
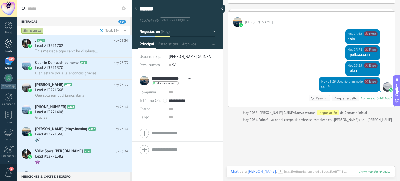
click at [10, 53] on div "Leads" at bounding box center [8, 51] width 15 height 3
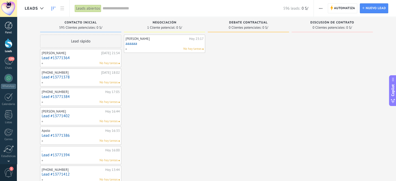
click at [9, 30] on link "Panel" at bounding box center [8, 28] width 17 height 13
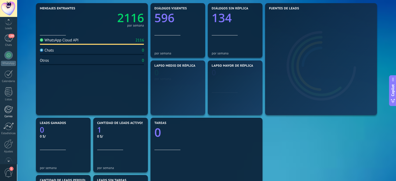
scroll to position [35, 0]
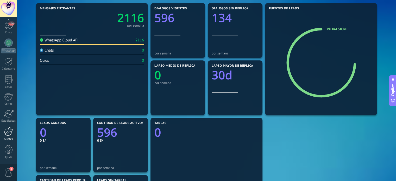
click at [9, 134] on div at bounding box center [8, 131] width 9 height 9
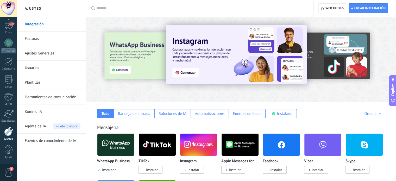
click at [43, 35] on link "Facturas" at bounding box center [53, 39] width 56 height 15
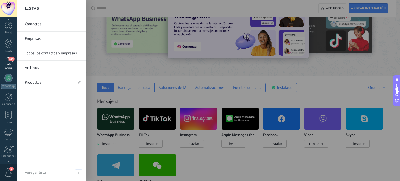
click at [4, 64] on link "134 Chats" at bounding box center [8, 63] width 17 height 13
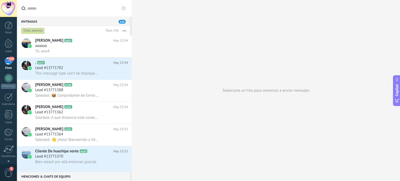
click at [34, 32] on div "Chats abiertos" at bounding box center [32, 31] width 23 height 6
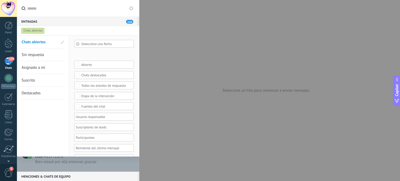
click at [36, 55] on span "Sin respuesta" at bounding box center [33, 54] width 22 height 5
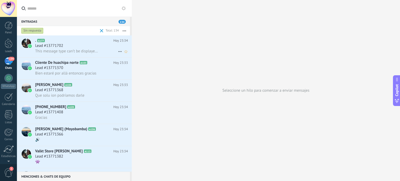
click at [59, 50] on span "This message type can’t be displayed because it’s not supported yet." at bounding box center [67, 51] width 64 height 5
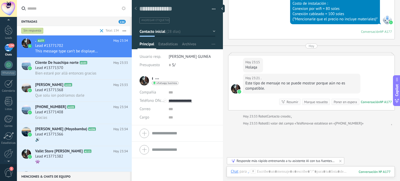
scroll to position [16, 0]
click at [7, 153] on div at bounding box center [8, 151] width 9 height 9
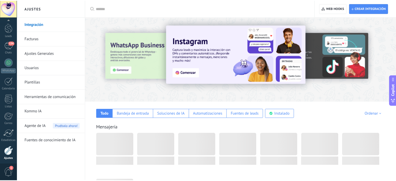
scroll to position [35, 0]
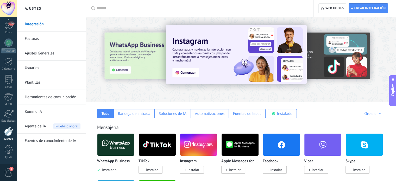
click at [52, 98] on link "Herramientas de comunicación" at bounding box center [53, 97] width 56 height 15
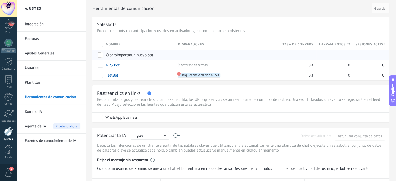
click at [101, 55] on div at bounding box center [101, 55] width 6 height 5
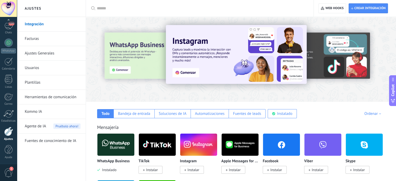
click at [8, 133] on div at bounding box center [8, 131] width 9 height 9
click at [56, 95] on link "Herramientas de comunicación" at bounding box center [53, 97] width 56 height 15
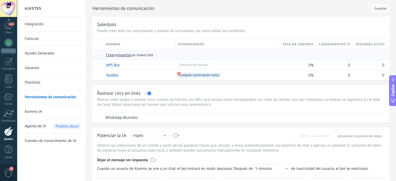
click at [113, 54] on span "Crear" at bounding box center [110, 55] width 9 height 5
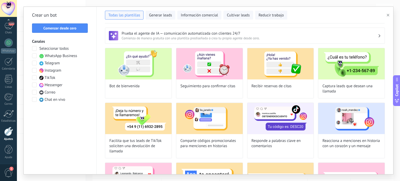
type input "**********"
click at [52, 30] on button "Comenzar desde cero" at bounding box center [60, 27] width 56 height 9
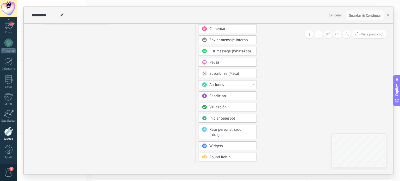
click at [224, 96] on span "Condición" at bounding box center [217, 96] width 16 height 5
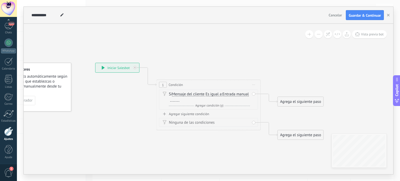
click at [290, 101] on div "Agrega el siguiente paso" at bounding box center [301, 101] width 46 height 9
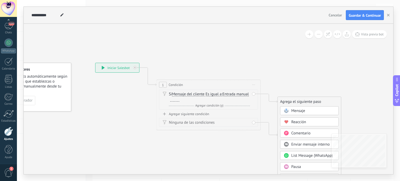
click at [296, 109] on span "Mensaje" at bounding box center [298, 110] width 14 height 5
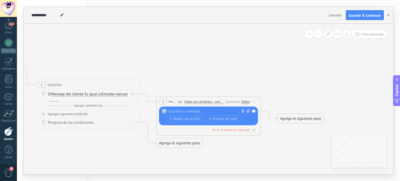
click at [223, 112] on div at bounding box center [207, 111] width 77 height 5
click at [246, 110] on span at bounding box center [247, 111] width 5 height 5
click input "Subir" at bounding box center [0, 0] width 0 height 0
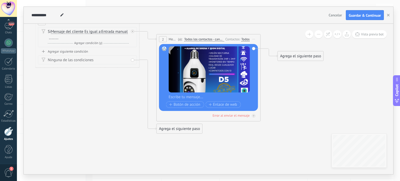
click at [189, 98] on div at bounding box center [212, 97] width 86 height 5
click at [388, 15] on use "button" at bounding box center [388, 15] width 3 height 3
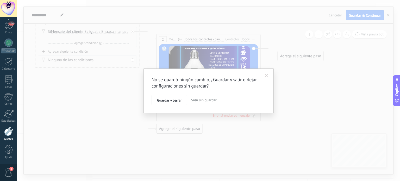
click at [202, 99] on span "Salir sin guardar" at bounding box center [204, 100] width 26 height 5
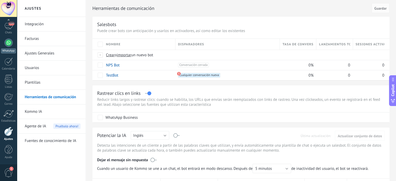
click at [11, 50] on div "WhatsApp" at bounding box center [8, 50] width 15 height 5
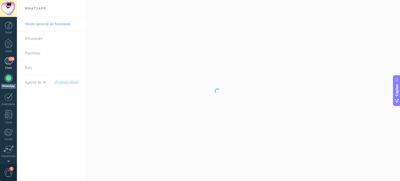
click at [5, 60] on div "134" at bounding box center [8, 61] width 8 height 8
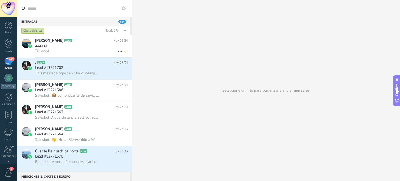
click at [59, 43] on span "[PERSON_NAME]" at bounding box center [49, 40] width 28 height 5
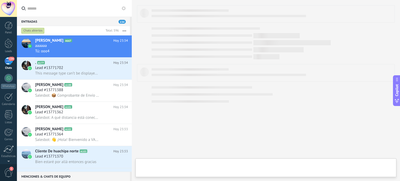
type textarea "******"
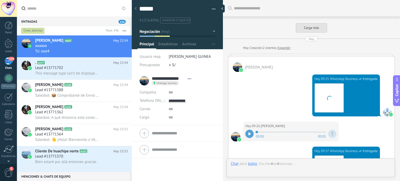
scroll to position [531, 0]
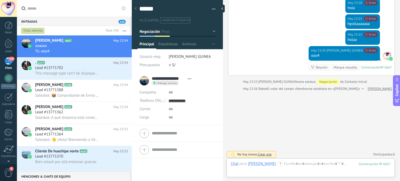
click at [165, 100] on div at bounding box center [165, 101] width 4 height 4
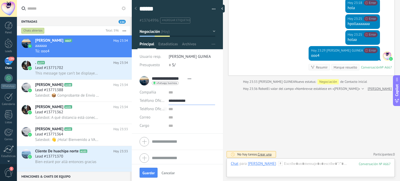
click at [175, 99] on input "**********" at bounding box center [192, 101] width 47 height 8
type input "**********"
click at [179, 111] on div "Llamar" at bounding box center [192, 109] width 46 height 9
click at [13, 134] on link "Ajustes" at bounding box center [8, 134] width 17 height 14
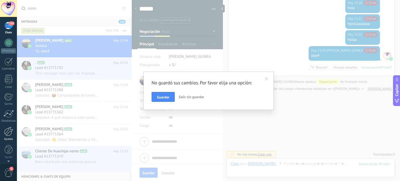
scroll to position [0, 0]
click at [161, 97] on span "Guardar" at bounding box center [163, 97] width 12 height 4
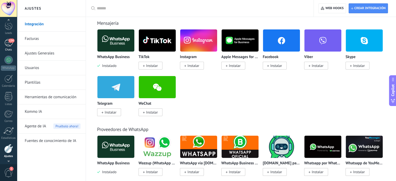
scroll to position [9, 0]
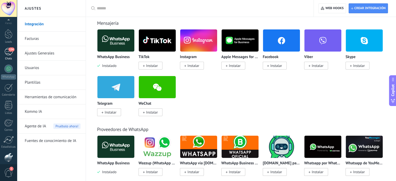
click at [7, 53] on div "134" at bounding box center [8, 52] width 8 height 8
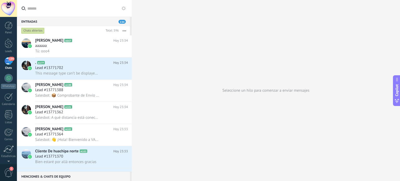
click at [33, 29] on div "Chats abiertos" at bounding box center [32, 31] width 23 height 6
click at [11, 45] on div at bounding box center [9, 44] width 8 height 10
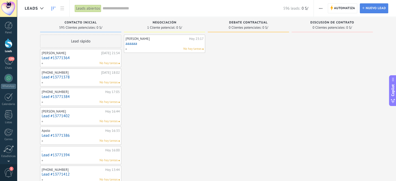
click at [366, 10] on span "Nuevo lead" at bounding box center [376, 8] width 20 height 9
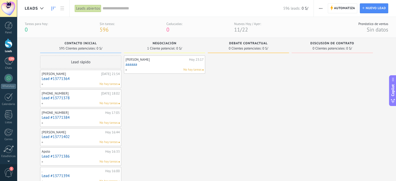
drag, startPoint x: 259, startPoint y: 45, endPoint x: 296, endPoint y: 38, distance: 37.3
click at [296, 38] on div "Discusión de contrato 0 Clientes potenciales: 0 S/" at bounding box center [332, 45] width 81 height 15
click at [319, 8] on button "button" at bounding box center [321, 8] width 8 height 10
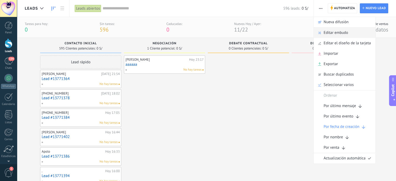
click at [332, 34] on span "Editar embudo" at bounding box center [336, 33] width 24 height 10
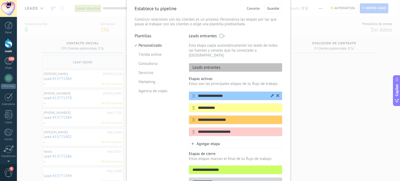
scroll to position [49, 0]
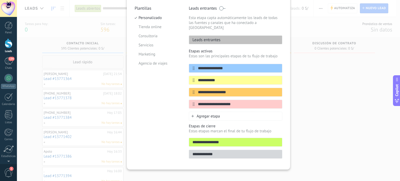
drag, startPoint x: 231, startPoint y: 88, endPoint x: 198, endPoint y: 91, distance: 33.0
click at [198, 91] on div "**********" at bounding box center [236, 86] width 94 height 45
type input "*"
type input "**********"
click at [223, 78] on input "**********" at bounding box center [233, 80] width 76 height 5
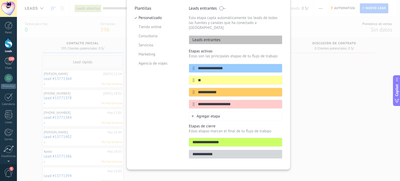
type input "*"
type input "**********"
drag, startPoint x: 218, startPoint y: 87, endPoint x: 190, endPoint y: 91, distance: 28.3
click at [190, 91] on div "**********" at bounding box center [236, 92] width 94 height 9
type input "*"
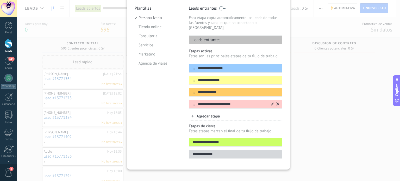
type input "**********"
drag, startPoint x: 236, startPoint y: 99, endPoint x: 194, endPoint y: 100, distance: 41.7
click at [195, 102] on input "**********" at bounding box center [233, 104] width 76 height 5
drag, startPoint x: 228, startPoint y: 73, endPoint x: 196, endPoint y: 79, distance: 32.8
click at [196, 79] on div "**********" at bounding box center [236, 80] width 94 height 9
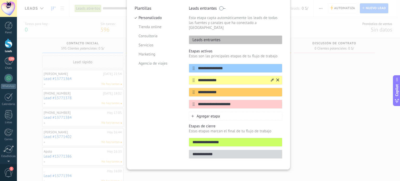
drag, startPoint x: 206, startPoint y: 71, endPoint x: 204, endPoint y: 74, distance: 3.5
drag, startPoint x: 204, startPoint y: 74, endPoint x: 203, endPoint y: 77, distance: 2.9
click at [203, 78] on input "**********" at bounding box center [233, 80] width 76 height 5
type input "**********"
drag, startPoint x: 221, startPoint y: 87, endPoint x: 197, endPoint y: 90, distance: 23.9
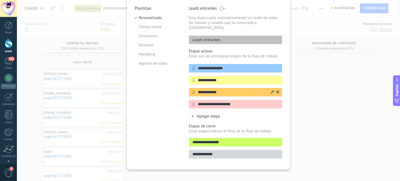
click at [197, 90] on div "**********" at bounding box center [236, 92] width 94 height 9
drag, startPoint x: 206, startPoint y: 99, endPoint x: 213, endPoint y: 99, distance: 6.8
click at [207, 102] on input "**********" at bounding box center [233, 104] width 76 height 5
drag, startPoint x: 238, startPoint y: 100, endPoint x: 197, endPoint y: 101, distance: 40.4
click at [197, 102] on input "**********" at bounding box center [233, 104] width 76 height 5
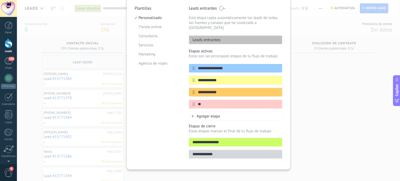
type input "*"
type input "**********"
drag, startPoint x: 221, startPoint y: 88, endPoint x: 189, endPoint y: 88, distance: 32.0
click at [189, 88] on div "**********" at bounding box center [236, 92] width 94 height 9
type input "**********"
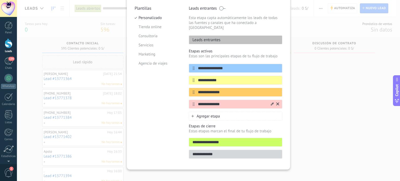
drag, startPoint x: 228, startPoint y: 99, endPoint x: 197, endPoint y: 102, distance: 31.4
click at [197, 102] on div "**********" at bounding box center [236, 104] width 94 height 9
type input "*"
type input "**********"
click at [222, 112] on div "Agregar etapa" at bounding box center [236, 116] width 94 height 9
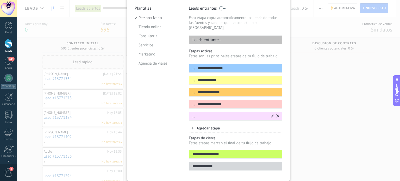
type input "*"
type input "**********"
click at [334, 117] on div "**********" at bounding box center [208, 90] width 383 height 181
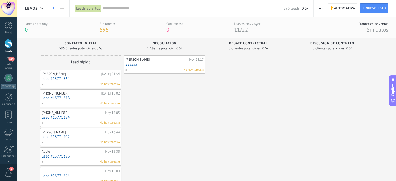
drag, startPoint x: 302, startPoint y: 96, endPoint x: 276, endPoint y: 99, distance: 25.9
drag, startPoint x: 310, startPoint y: 35, endPoint x: 292, endPoint y: 80, distance: 49.5
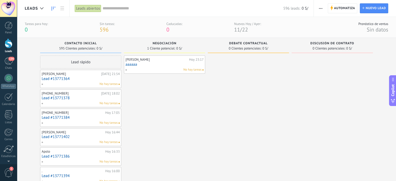
drag, startPoint x: 260, startPoint y: 58, endPoint x: 299, endPoint y: 42, distance: 41.6
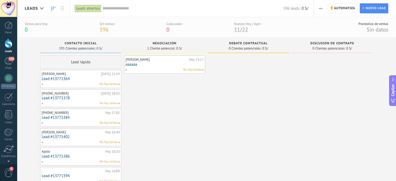
click at [300, 42] on div "Discusión de contrato" at bounding box center [332, 44] width 76 height 4
click at [321, 42] on span "Discusión de contrato" at bounding box center [332, 44] width 44 height 4
click at [320, 7] on span "button" at bounding box center [320, 8] width 3 height 10
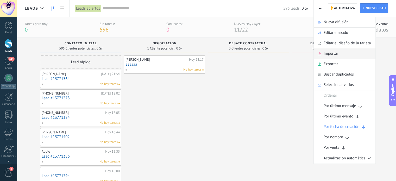
click at [332, 53] on span "Importar" at bounding box center [331, 53] width 15 height 10
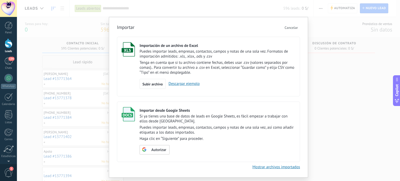
click at [292, 28] on span "Cancelar" at bounding box center [291, 27] width 13 height 5
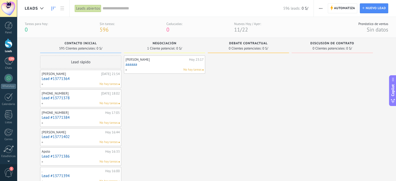
click at [321, 10] on span "button" at bounding box center [320, 8] width 3 height 10
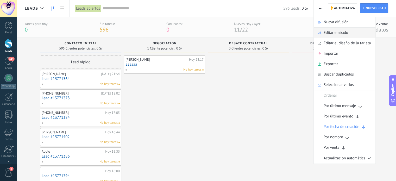
click at [344, 32] on span "Editar embudo" at bounding box center [336, 33] width 24 height 10
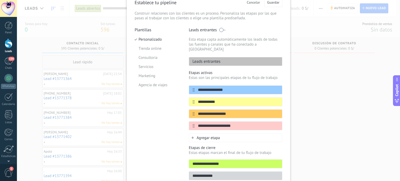
scroll to position [49, 0]
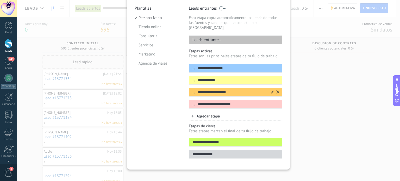
drag, startPoint x: 230, startPoint y: 88, endPoint x: 196, endPoint y: 91, distance: 34.5
click at [196, 91] on div "**********" at bounding box center [236, 92] width 94 height 9
type input "**********"
drag, startPoint x: 239, startPoint y: 100, endPoint x: 199, endPoint y: 99, distance: 39.6
click at [199, 102] on input "**********" at bounding box center [233, 104] width 76 height 5
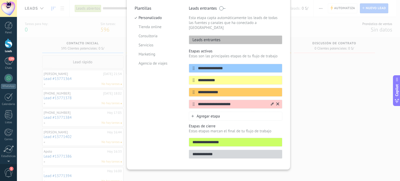
type input "*"
type input "**********"
click at [216, 114] on span "Agregar etapa" at bounding box center [208, 116] width 23 height 5
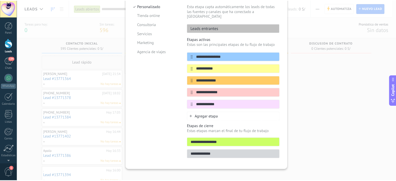
scroll to position [8, 0]
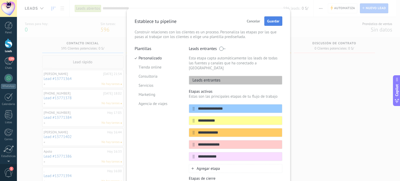
type input "**********"
click at [270, 21] on span "Guardar" at bounding box center [273, 21] width 12 height 4
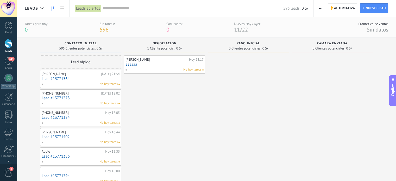
drag, startPoint x: 284, startPoint y: 90, endPoint x: 196, endPoint y: 104, distance: 89.1
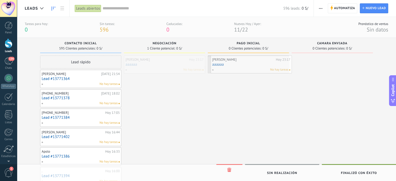
drag, startPoint x: 161, startPoint y: 65, endPoint x: 250, endPoint y: 65, distance: 89.1
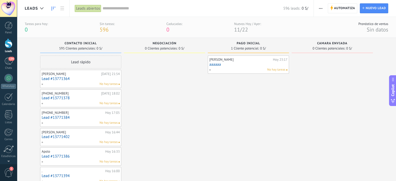
drag, startPoint x: 238, startPoint y: 97, endPoint x: 187, endPoint y: 95, distance: 50.5
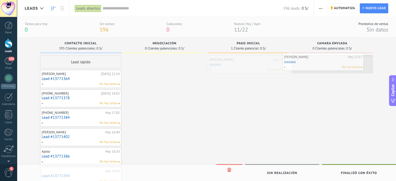
drag, startPoint x: 255, startPoint y: 66, endPoint x: 330, endPoint y: 64, distance: 74.8
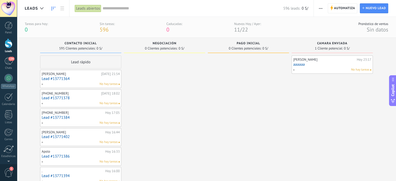
drag, startPoint x: 278, startPoint y: 91, endPoint x: 257, endPoint y: 93, distance: 20.9
drag, startPoint x: 247, startPoint y: 85, endPoint x: 217, endPoint y: 87, distance: 29.8
drag, startPoint x: 353, startPoint y: 82, endPoint x: 301, endPoint y: 72, distance: 53.3
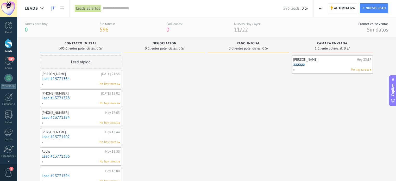
drag, startPoint x: 297, startPoint y: 41, endPoint x: 259, endPoint y: 86, distance: 58.4
drag, startPoint x: 258, startPoint y: 126, endPoint x: 196, endPoint y: 134, distance: 63.4
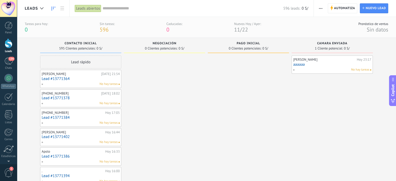
drag, startPoint x: 231, startPoint y: 176, endPoint x: 202, endPoint y: 175, distance: 28.4
drag, startPoint x: 377, startPoint y: 51, endPoint x: 344, endPoint y: 53, distance: 33.2
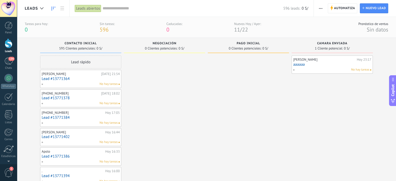
drag, startPoint x: 378, startPoint y: 44, endPoint x: 257, endPoint y: 55, distance: 121.6
drag, startPoint x: 265, startPoint y: 120, endPoint x: 195, endPoint y: 119, distance: 70.6
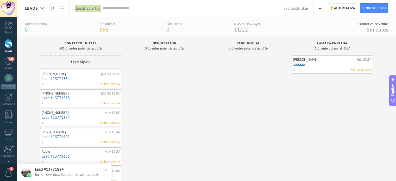
drag, startPoint x: 262, startPoint y: 131, endPoint x: 192, endPoint y: 132, distance: 69.8
drag, startPoint x: 340, startPoint y: 117, endPoint x: 225, endPoint y: 128, distance: 116.1
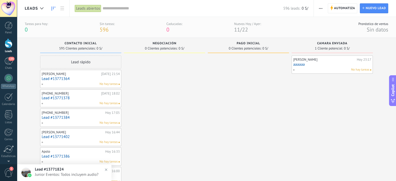
click at [324, 9] on button "button" at bounding box center [321, 8] width 8 height 10
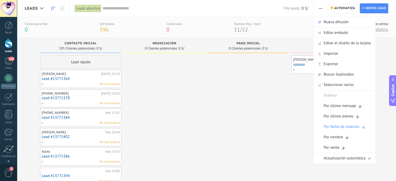
click at [332, 33] on span "Editar embudo" at bounding box center [336, 33] width 24 height 10
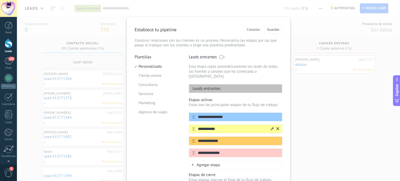
scroll to position [49, 0]
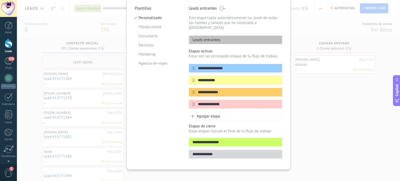
click at [221, 113] on div "Agregar etapa" at bounding box center [236, 116] width 94 height 9
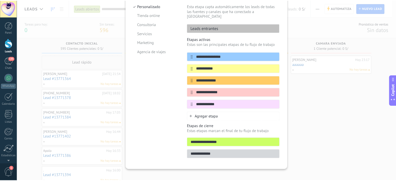
scroll to position [0, 0]
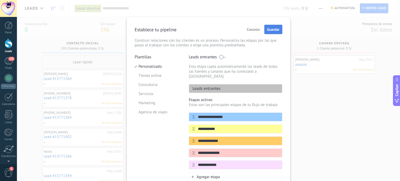
type input "**********"
click at [272, 29] on span "Guardar" at bounding box center [273, 30] width 12 height 4
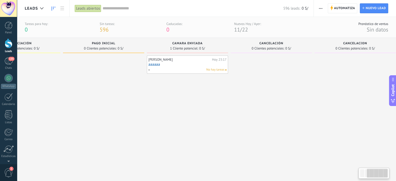
scroll to position [0, 137]
drag, startPoint x: 301, startPoint y: 98, endPoint x: 150, endPoint y: 110, distance: 151.0
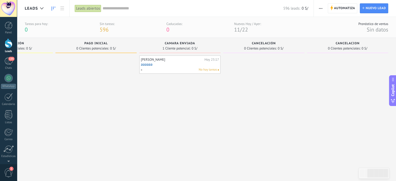
drag, startPoint x: 313, startPoint y: 107, endPoint x: 236, endPoint y: 105, distance: 77.4
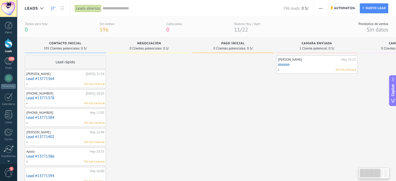
drag, startPoint x: 215, startPoint y: 102, endPoint x: 395, endPoint y: 102, distance: 179.5
click at [396, 102] on html ".abecls-1,.abecls-2{fill-rule:evenodd}.abecls-2{fill:#fff} .abhcls-1{fill:none}…" at bounding box center [198, 90] width 396 height 181
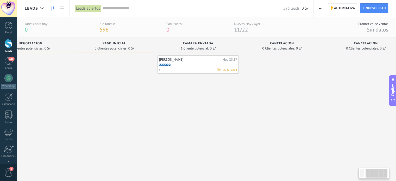
scroll to position [0, 132]
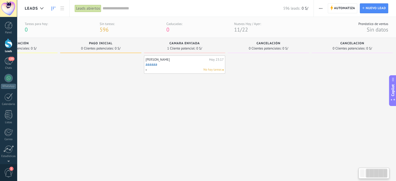
drag, startPoint x: 224, startPoint y: 101, endPoint x: 113, endPoint y: 94, distance: 111.2
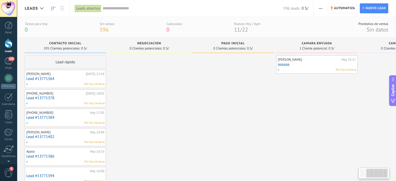
drag, startPoint x: 114, startPoint y: 94, endPoint x: 400, endPoint y: 115, distance: 286.5
click at [396, 115] on html ".abecls-1,.abecls-2{fill-rule:evenodd}.abecls-2{fill:#fff} .abhcls-1{fill:none}…" at bounding box center [198, 90] width 396 height 181
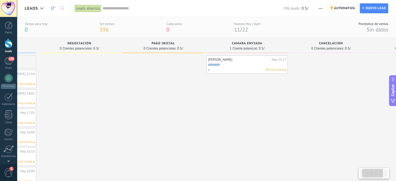
drag, startPoint x: 205, startPoint y: 82, endPoint x: 135, endPoint y: 76, distance: 69.6
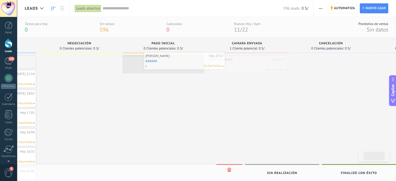
drag, startPoint x: 233, startPoint y: 64, endPoint x: 171, endPoint y: 61, distance: 62.6
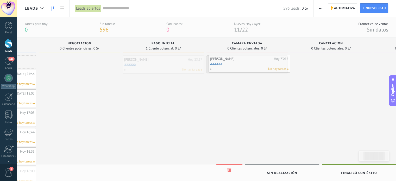
drag, startPoint x: 163, startPoint y: 63, endPoint x: 249, endPoint y: 63, distance: 86.2
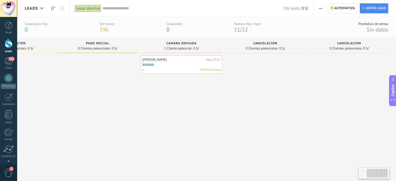
scroll to position [0, 137]
drag, startPoint x: 237, startPoint y: 100, endPoint x: 145, endPoint y: 98, distance: 92.7
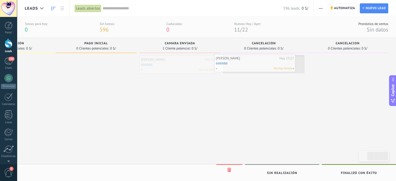
drag, startPoint x: 188, startPoint y: 64, endPoint x: 262, endPoint y: 61, distance: 74.8
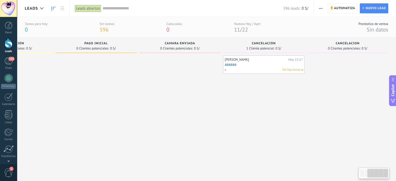
drag, startPoint x: 216, startPoint y: 119, endPoint x: 229, endPoint y: 89, distance: 32.7
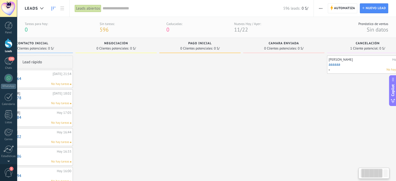
drag, startPoint x: 188, startPoint y: 89, endPoint x: 288, endPoint y: 92, distance: 99.6
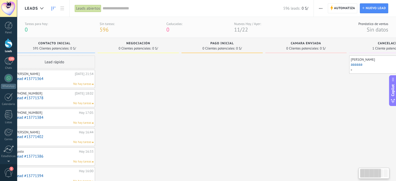
drag, startPoint x: 207, startPoint y: 98, endPoint x: 229, endPoint y: 97, distance: 22.2
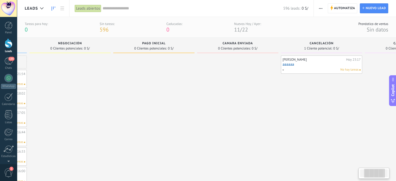
scroll to position [0, 79]
drag, startPoint x: 296, startPoint y: 65, endPoint x: 229, endPoint y: 69, distance: 67.5
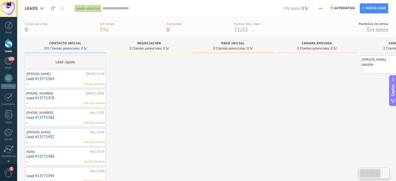
scroll to position [0, 137]
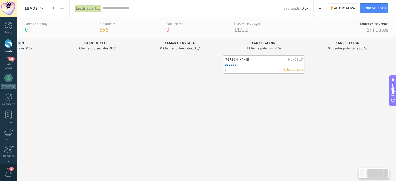
drag, startPoint x: 163, startPoint y: 106, endPoint x: 117, endPoint y: 81, distance: 52.4
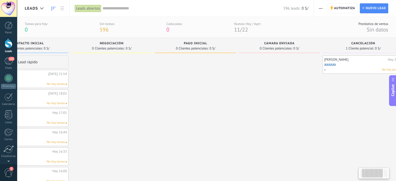
drag, startPoint x: 202, startPoint y: 98, endPoint x: 268, endPoint y: 94, distance: 65.7
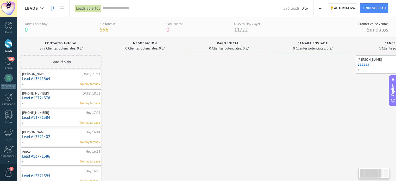
drag, startPoint x: 199, startPoint y: 94, endPoint x: 232, endPoint y: 86, distance: 34.1
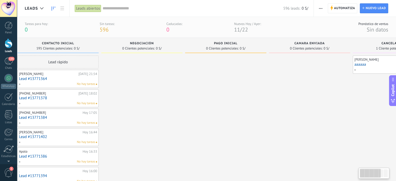
drag, startPoint x: 211, startPoint y: 91, endPoint x: 208, endPoint y: 55, distance: 36.3
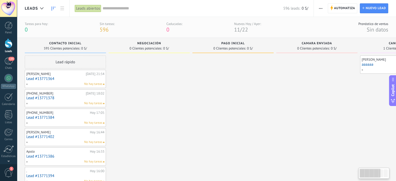
drag, startPoint x: 182, startPoint y: 94, endPoint x: 295, endPoint y: 72, distance: 115.2
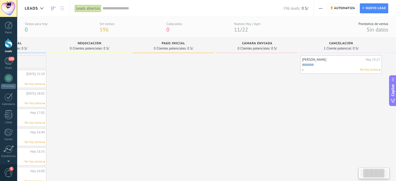
drag, startPoint x: 230, startPoint y: 91, endPoint x: 206, endPoint y: 86, distance: 25.3
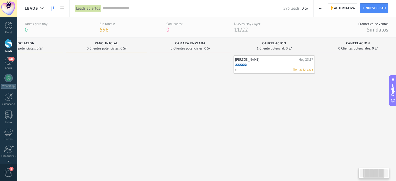
drag, startPoint x: 233, startPoint y: 85, endPoint x: 158, endPoint y: 85, distance: 75.8
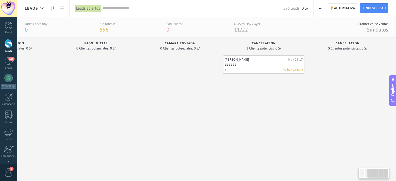
drag, startPoint x: 258, startPoint y: 88, endPoint x: 183, endPoint y: 90, distance: 75.8
drag, startPoint x: 319, startPoint y: 99, endPoint x: 267, endPoint y: 100, distance: 52.1
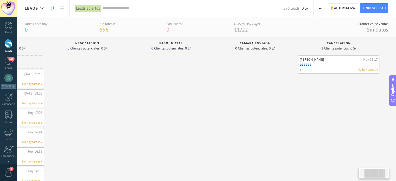
scroll to position [0, 82]
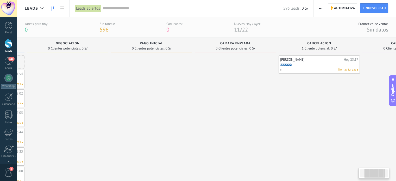
drag, startPoint x: 176, startPoint y: 110, endPoint x: 232, endPoint y: 110, distance: 56.0
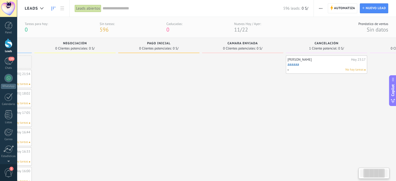
drag, startPoint x: 100, startPoint y: 73, endPoint x: 107, endPoint y: 63, distance: 11.9
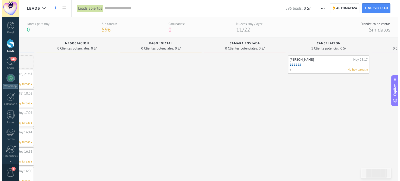
scroll to position [0, 0]
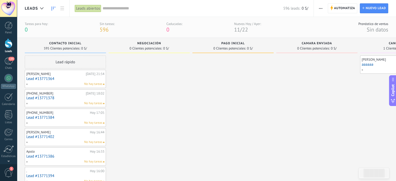
drag, startPoint x: 154, startPoint y: 81, endPoint x: 297, endPoint y: 67, distance: 143.9
drag, startPoint x: 145, startPoint y: 82, endPoint x: 236, endPoint y: 81, distance: 91.2
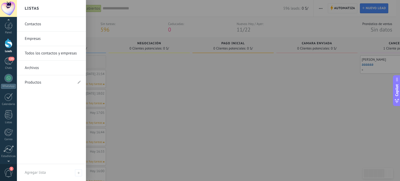
scroll to position [35, 0]
click at [9, 171] on span "1" at bounding box center [8, 172] width 9 height 9
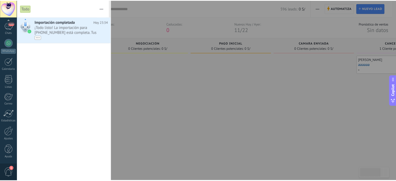
scroll to position [0, 0]
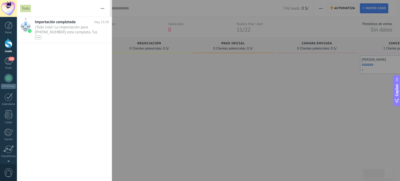
click at [116, 92] on div at bounding box center [200, 90] width 400 height 181
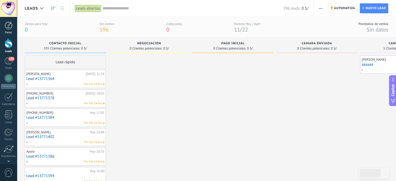
click at [11, 24] on div at bounding box center [9, 26] width 8 height 8
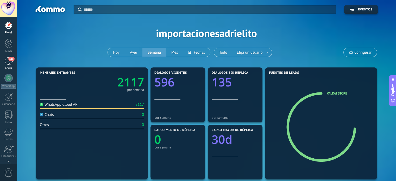
click at [12, 61] on span "135" at bounding box center [11, 59] width 6 height 4
